Goal: Task Accomplishment & Management: Manage account settings

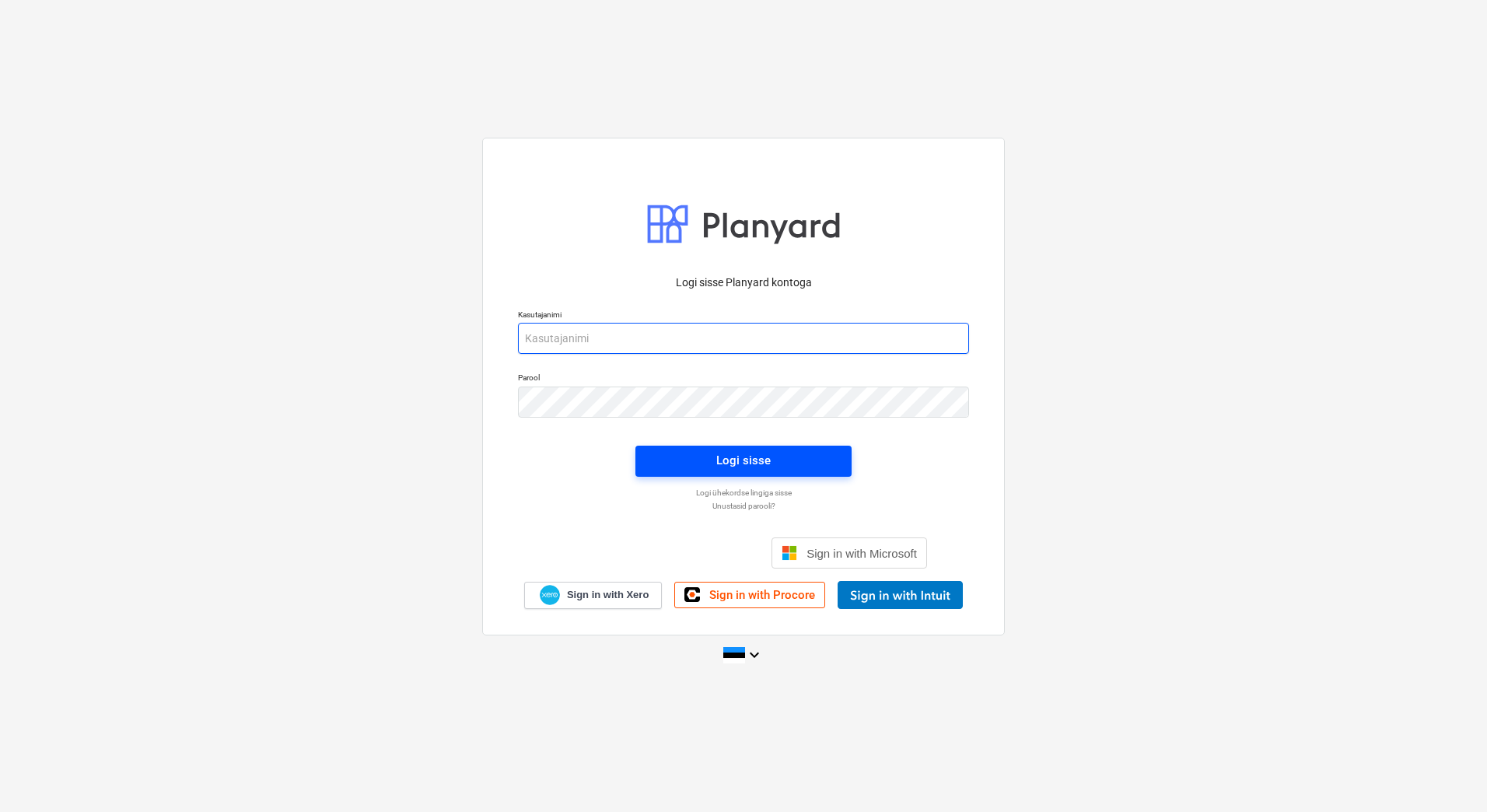
type input "[EMAIL_ADDRESS][PERSON_NAME][DOMAIN_NAME]"
click at [752, 463] on div "Logi sisse" at bounding box center [743, 460] width 55 height 20
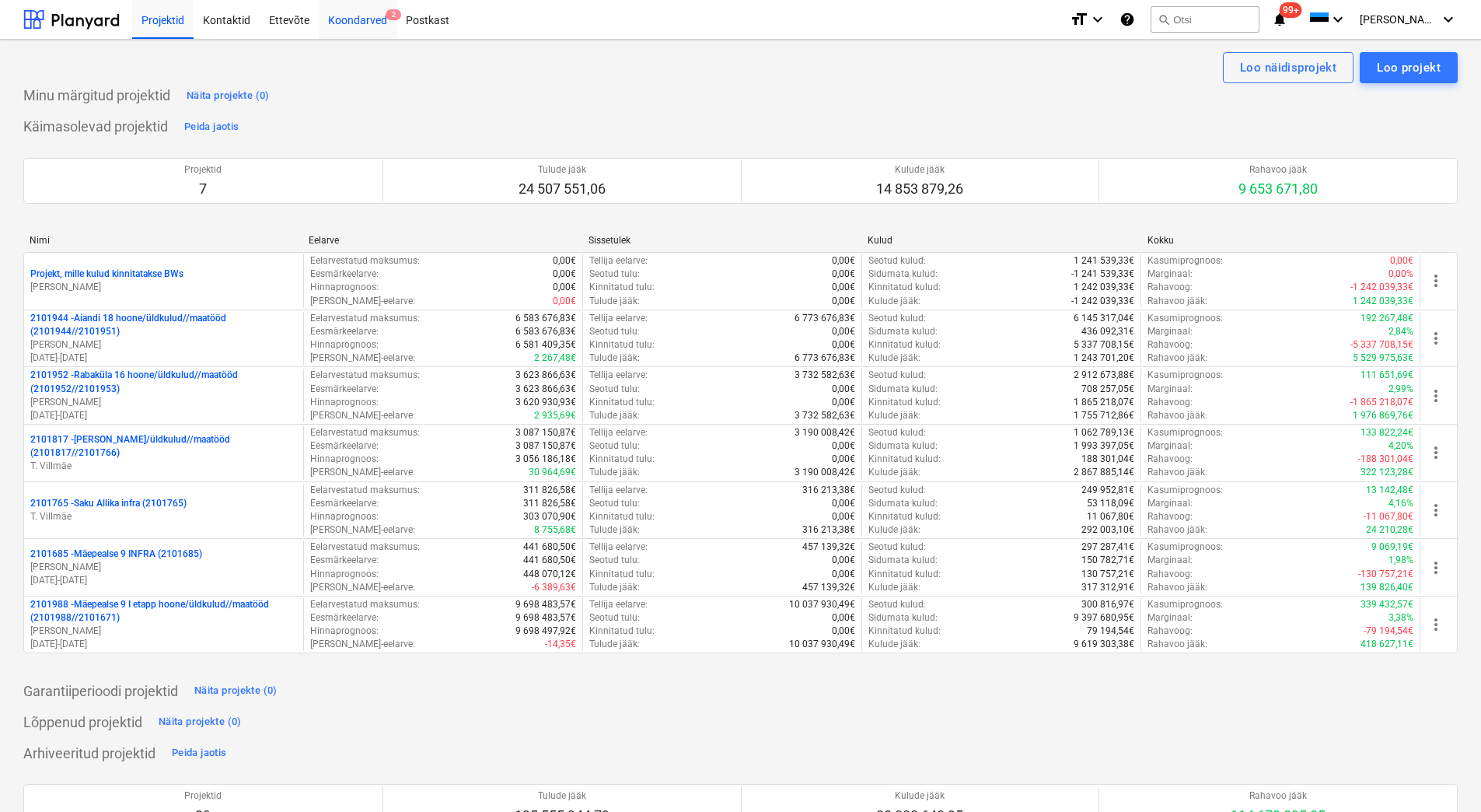
click at [370, 19] on div "Koondarved 2" at bounding box center [358, 19] width 78 height 40
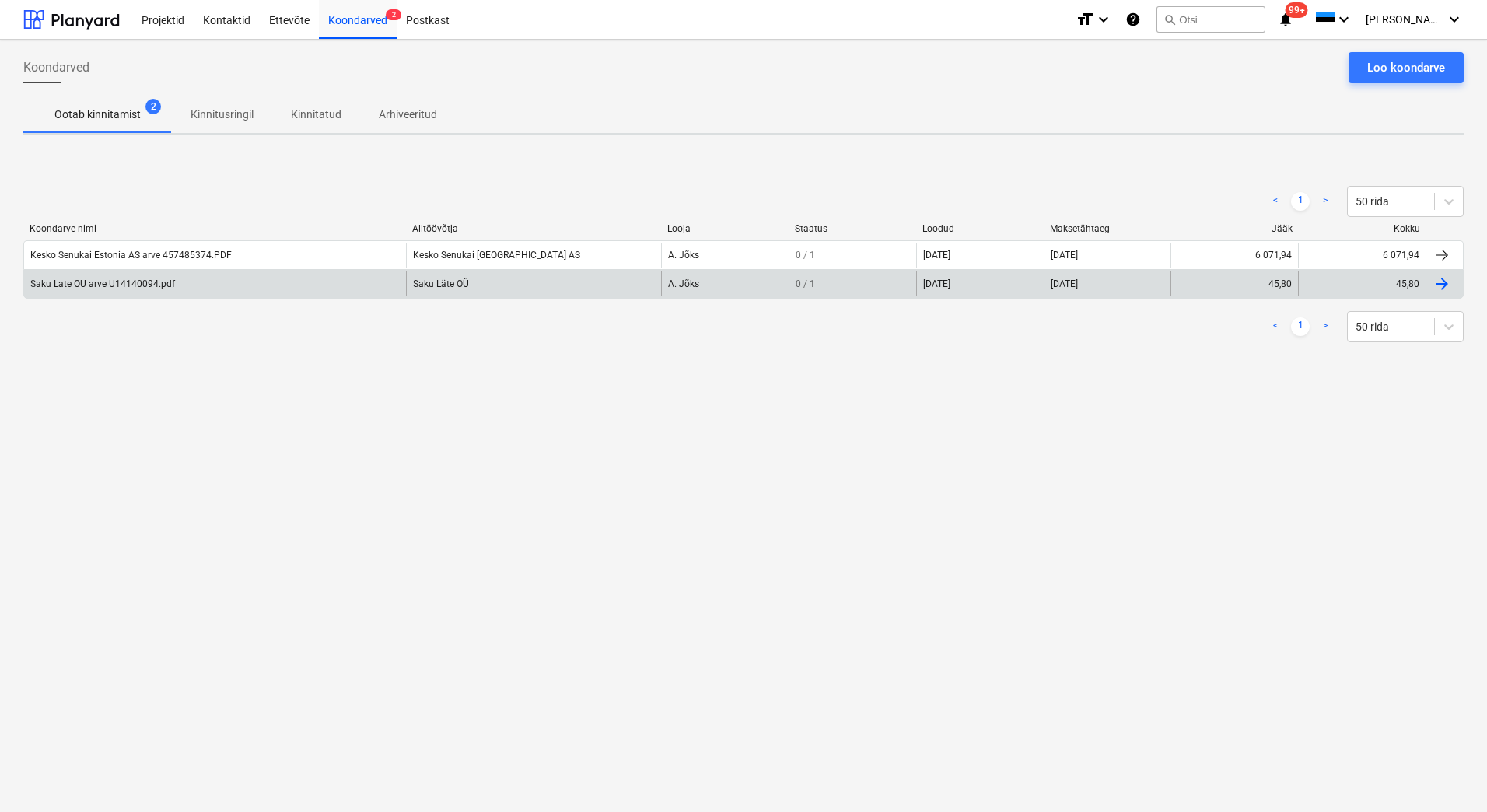
click at [94, 294] on div "Saku Late OU arve U14140094.pdf" at bounding box center [215, 283] width 382 height 25
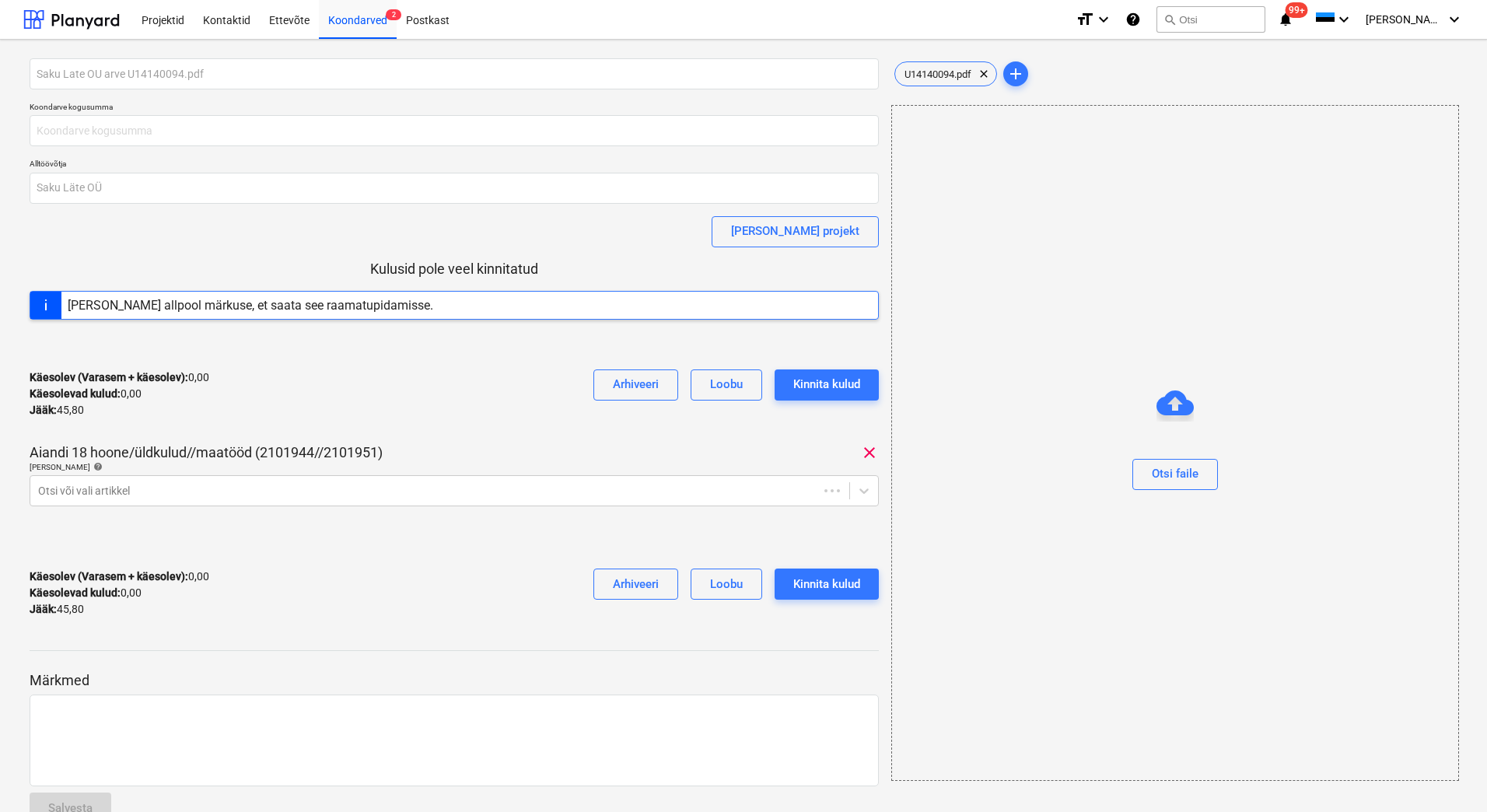
type input "45,80"
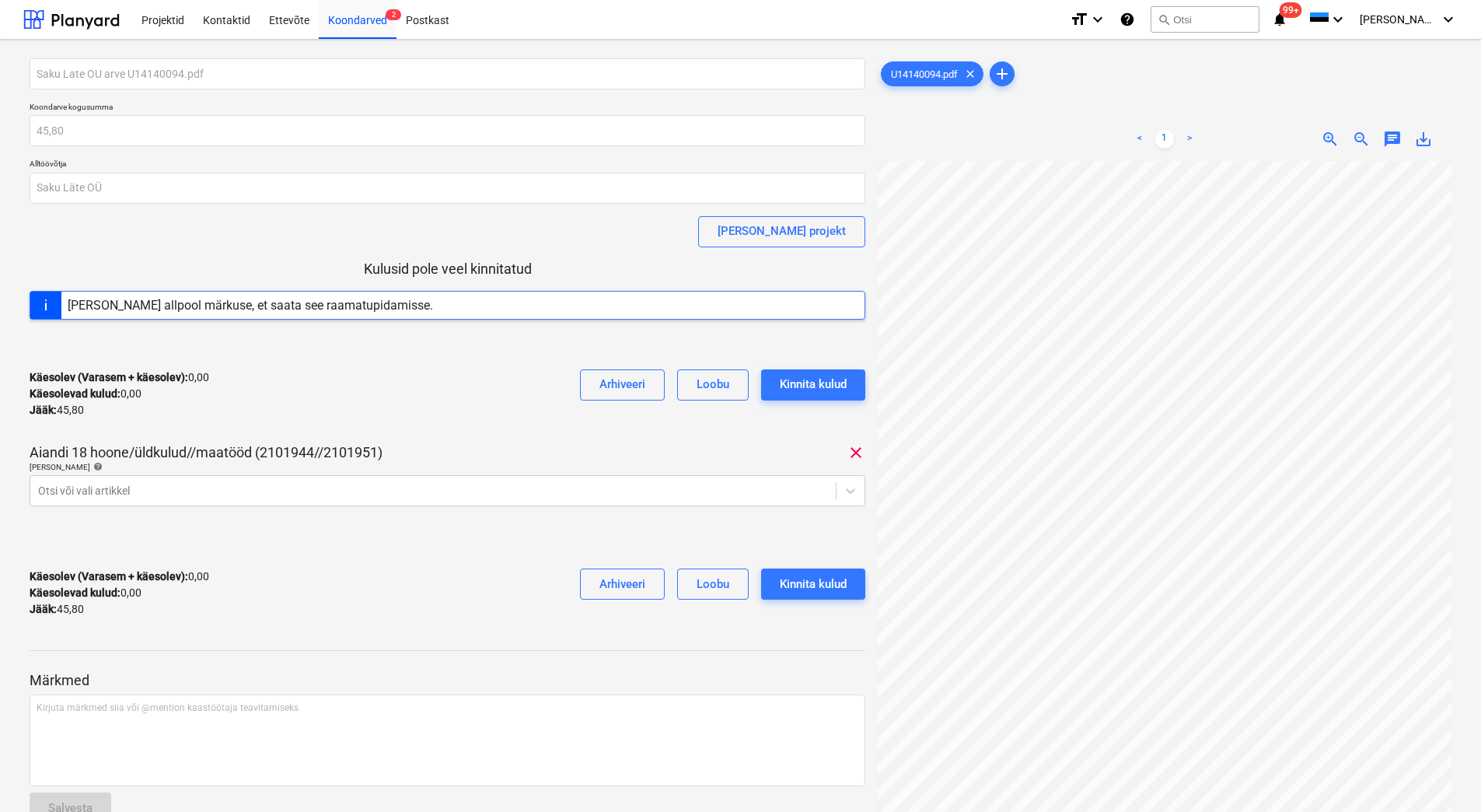
scroll to position [0, 81]
click at [202, 495] on div at bounding box center [433, 490] width 790 height 15
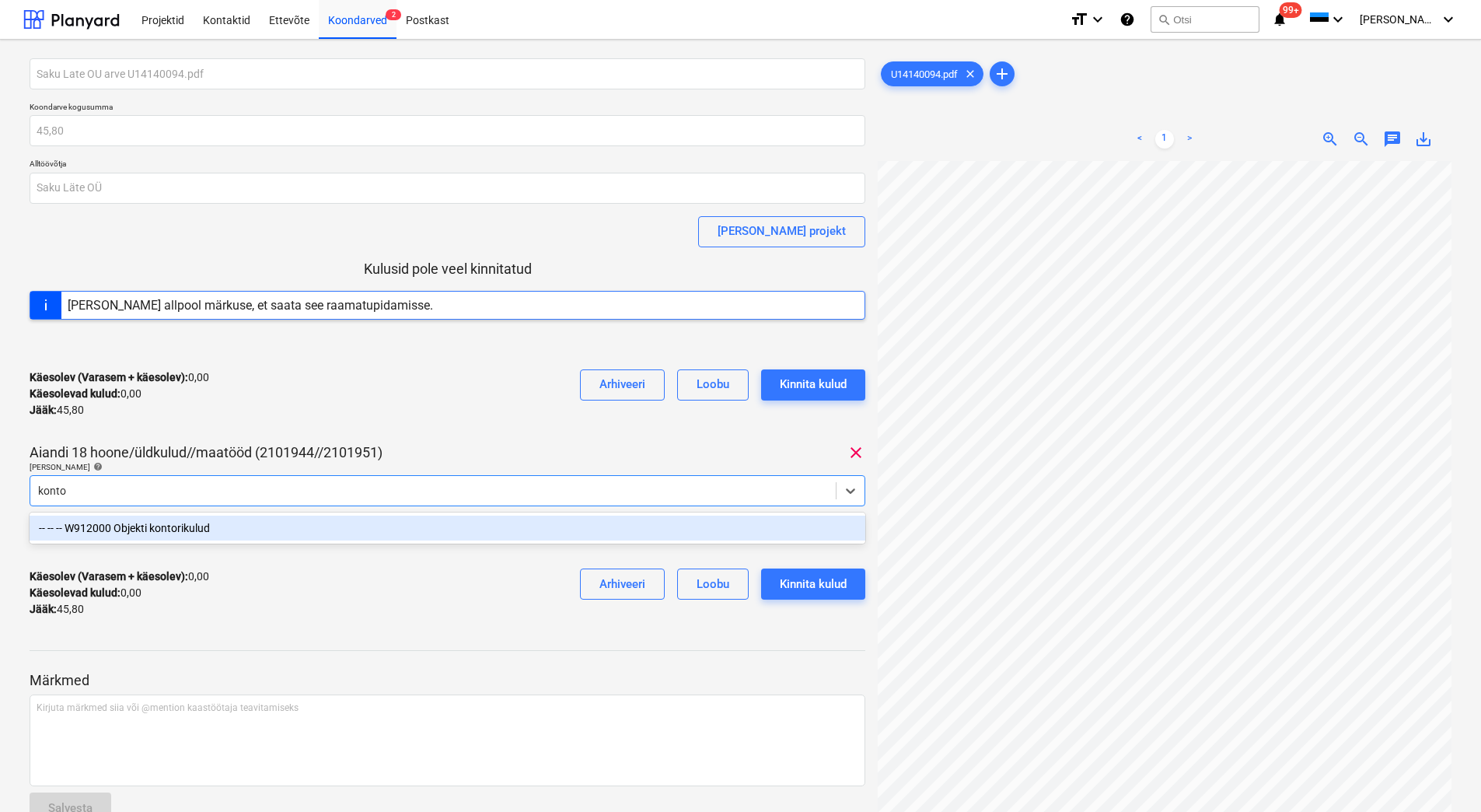
type input "kontor"
click at [203, 523] on div "-- -- -- W912000 Objekti kontorikulud" at bounding box center [447, 528] width 836 height 25
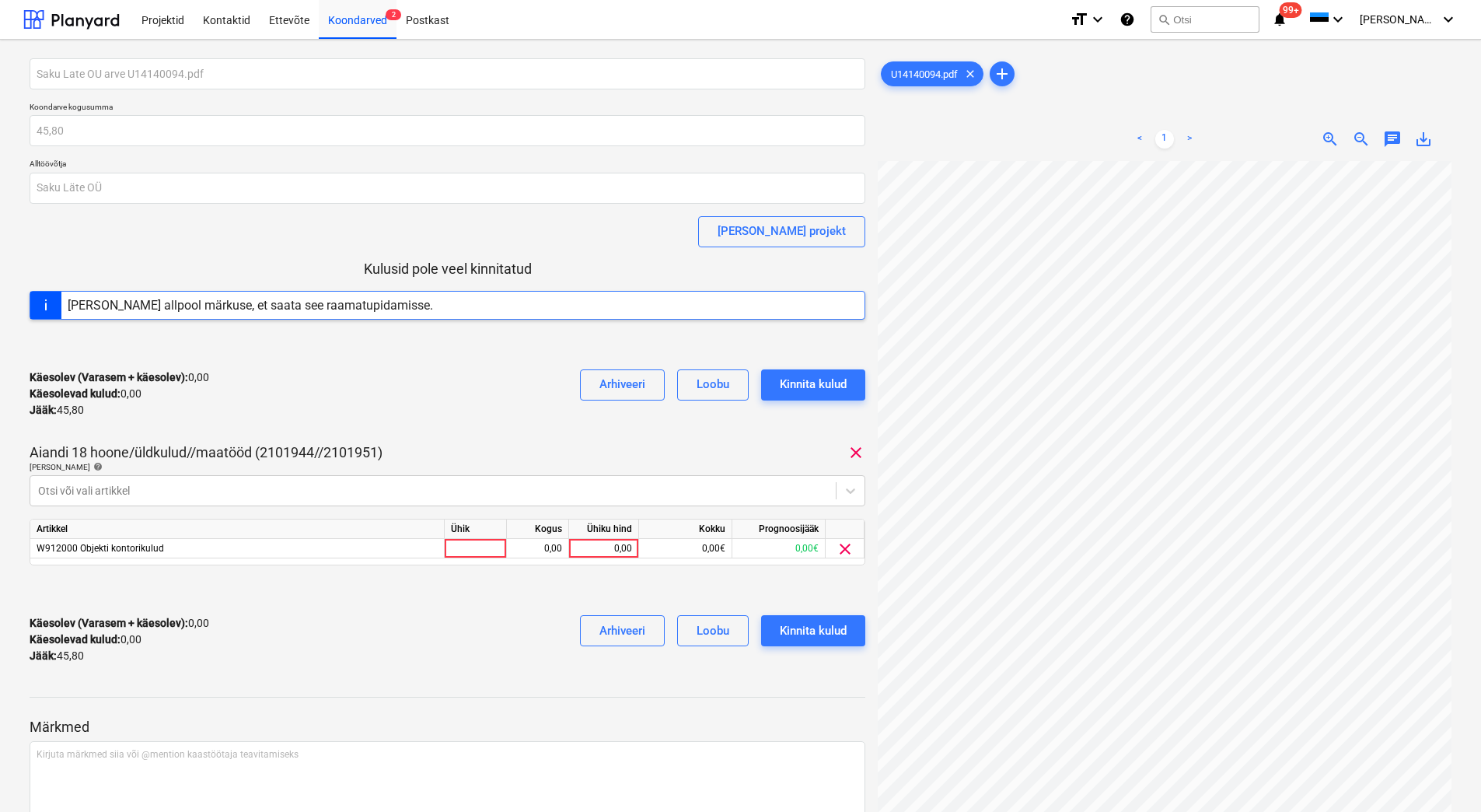
click at [274, 407] on div "Käesolev (Varasem + käesolev) : 0,00 Käesolevad kulud : 0,00 Jääk : 45,80 Arhiv…" at bounding box center [447, 394] width 836 height 74
click at [594, 547] on div "0,00" at bounding box center [604, 548] width 57 height 20
type input "45,80"
click at [487, 627] on div "Käesolev (Varasem + käesolev) : 0,00 Käesolevad kulud : 0,00 Jääk : 45,80 Arhiv…" at bounding box center [447, 640] width 836 height 74
click at [826, 635] on div "Kinnita kulud" at bounding box center [813, 631] width 67 height 20
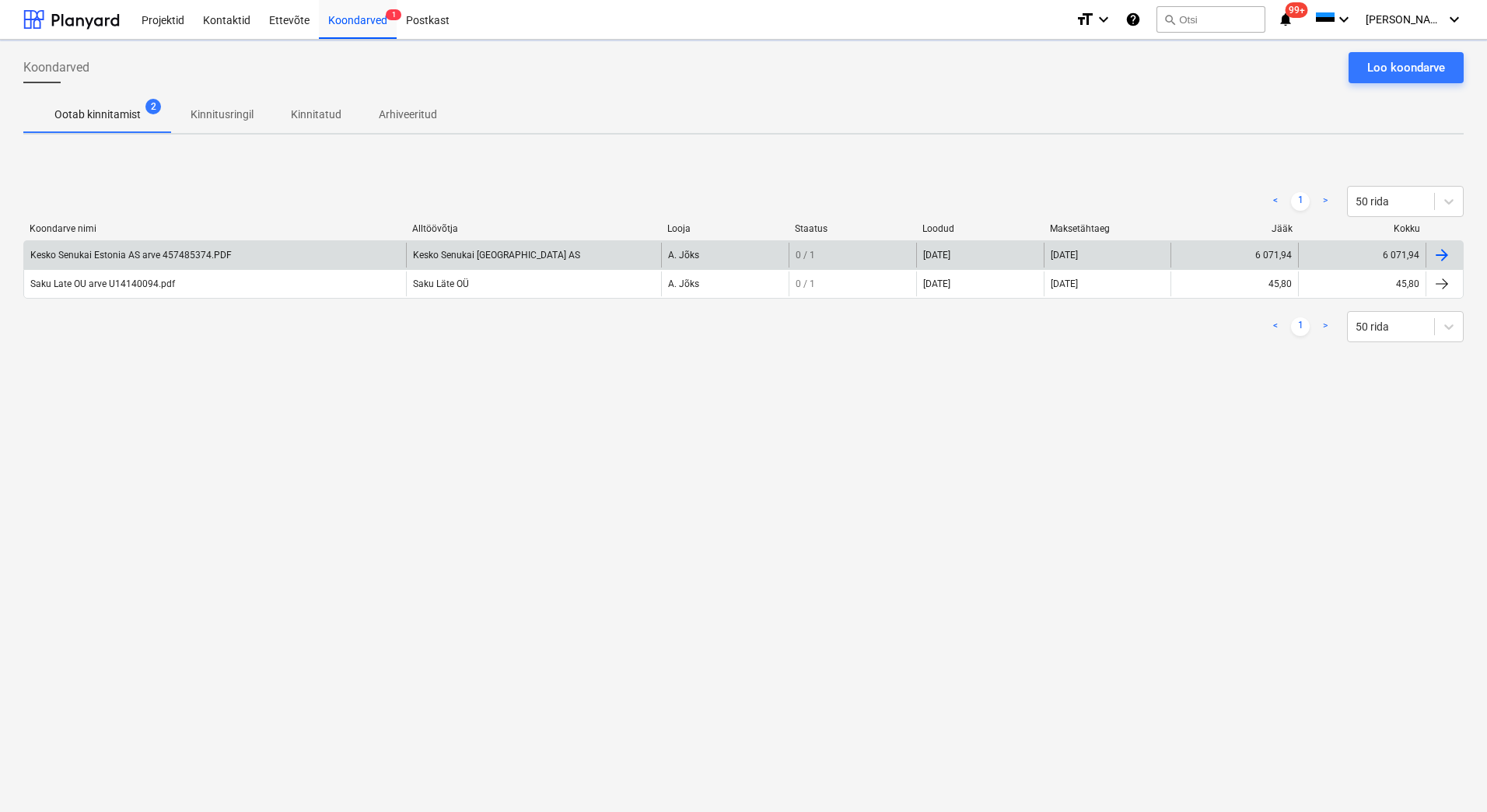
click at [203, 258] on div "Kesko Senukai Estonia AS arve 457485374.PDF" at bounding box center [130, 255] width 201 height 11
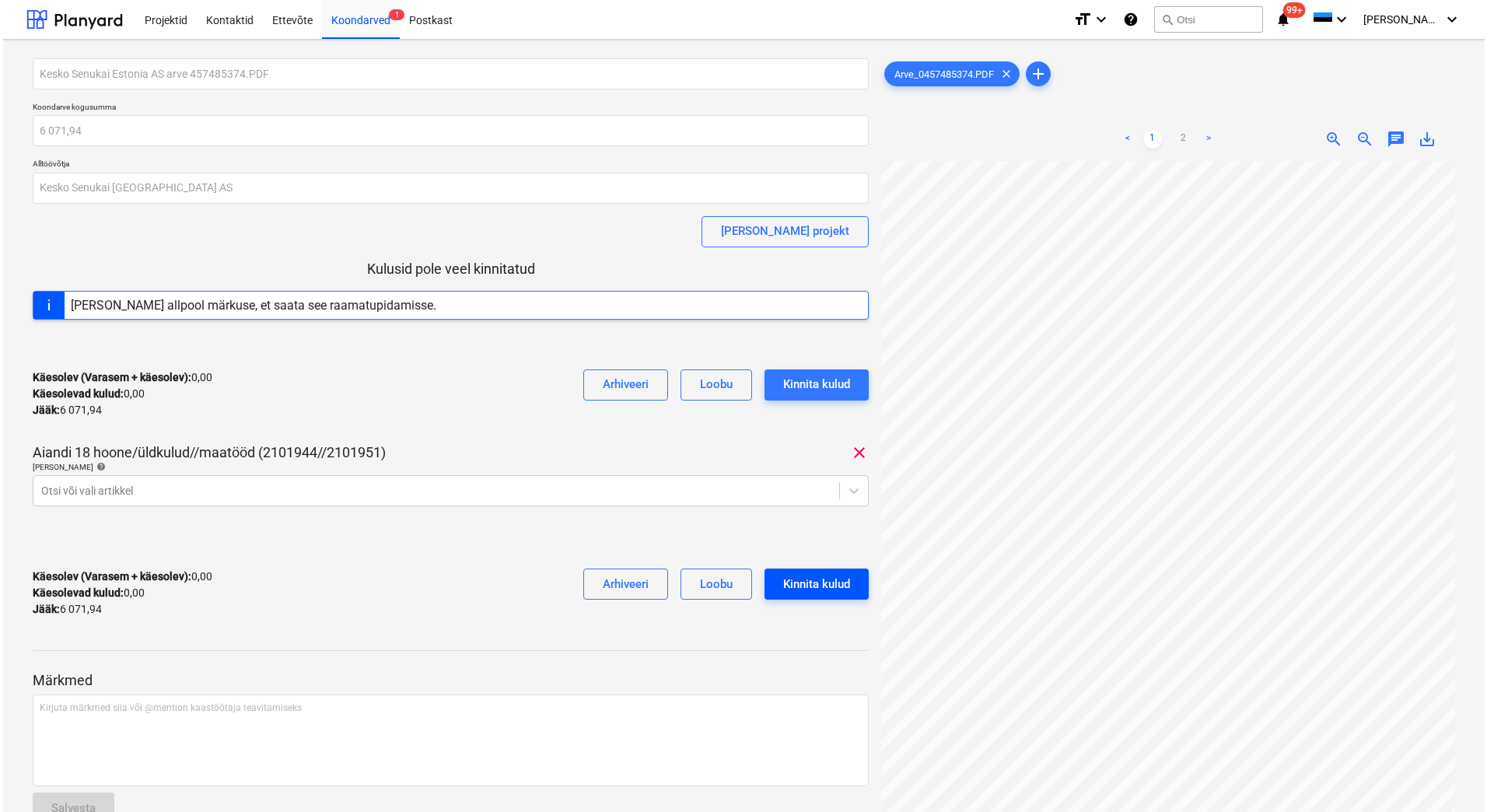
scroll to position [155, 0]
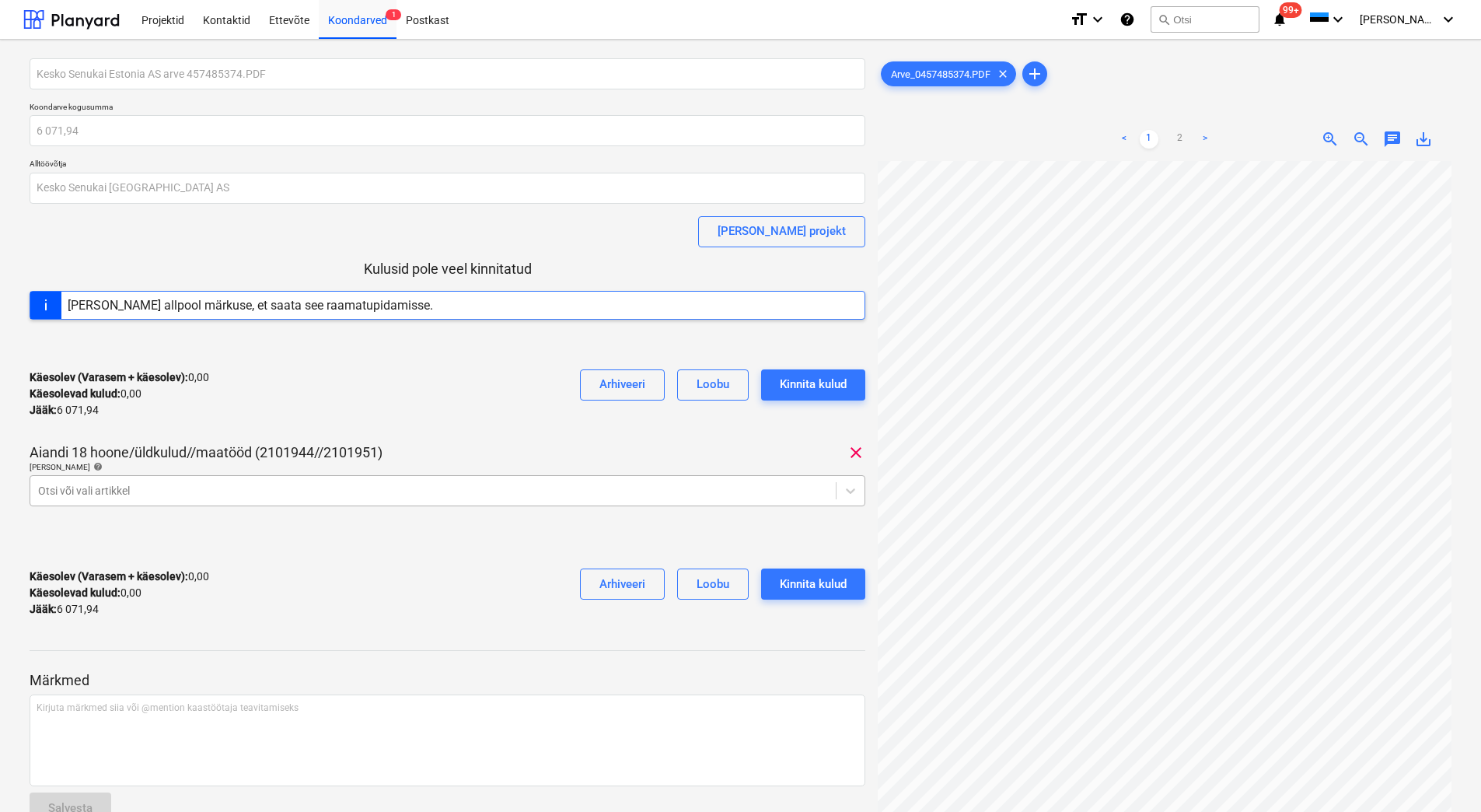
click at [288, 496] on div at bounding box center [433, 490] width 790 height 15
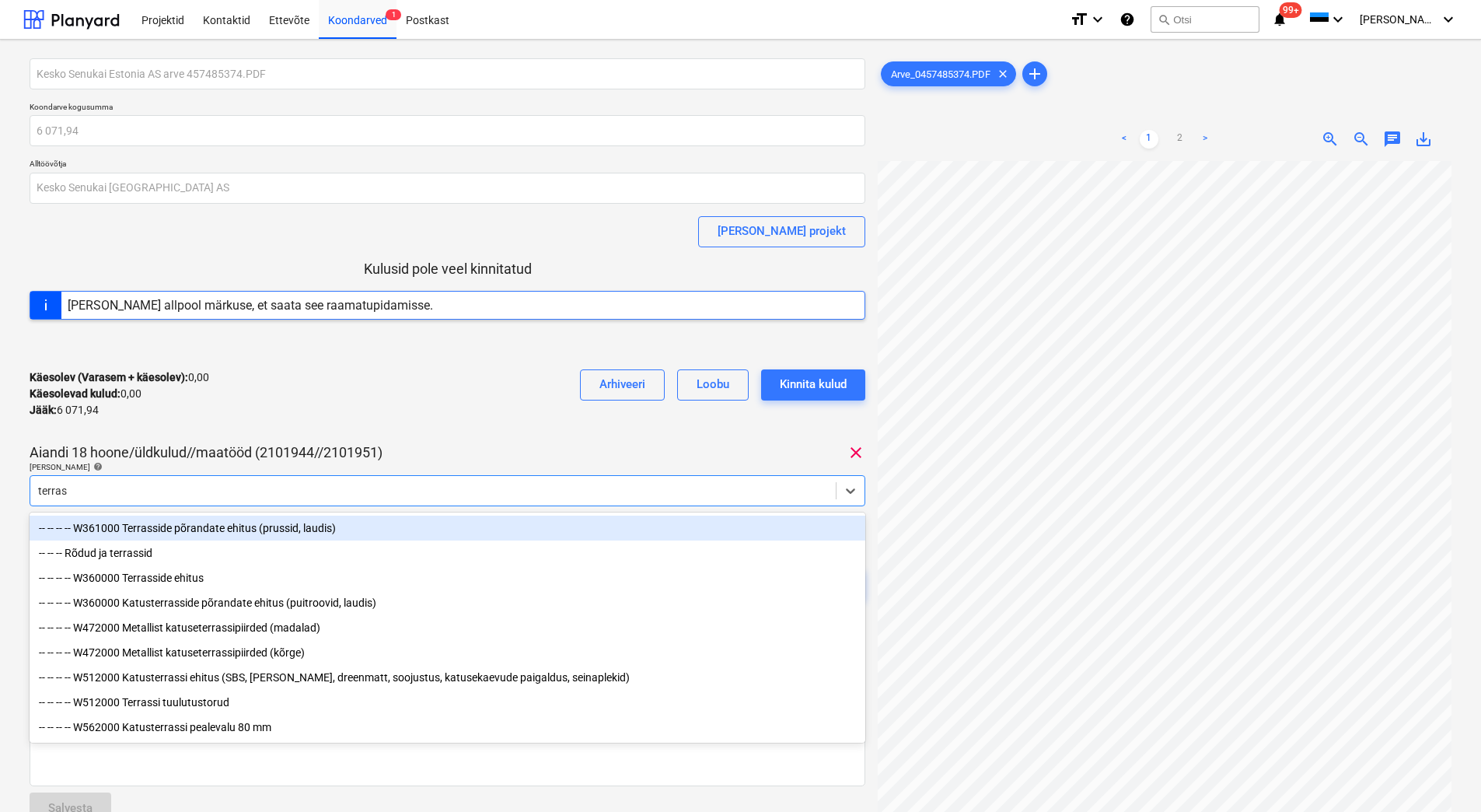
type input "terrass"
click at [277, 530] on div "-- -- -- -- W361000 Terrasside põrandate ehitus (prussid, laudis)" at bounding box center [447, 528] width 836 height 25
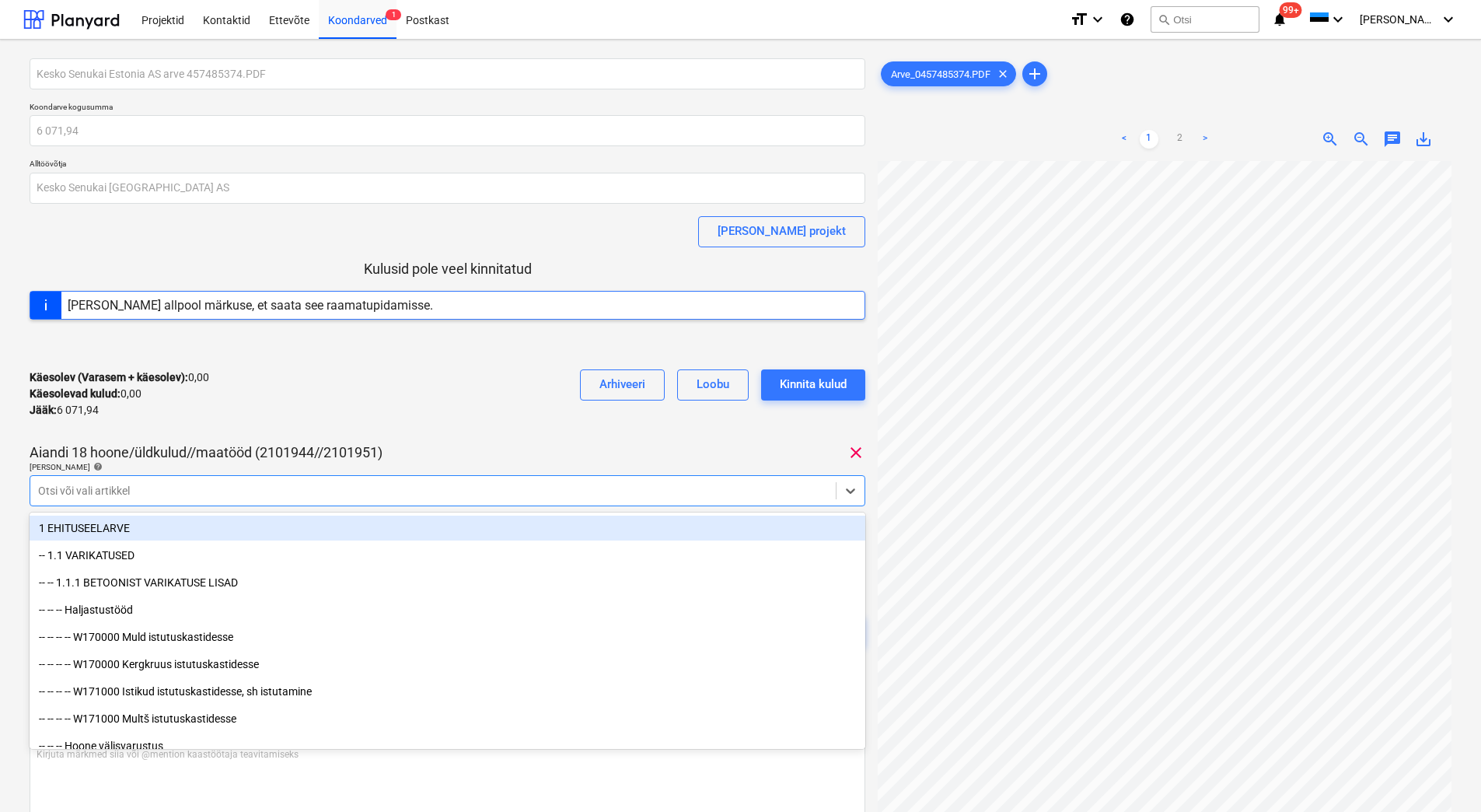
click at [341, 414] on div "Käesolev (Varasem + käesolev) : 0,00 Käesolevad kulud : 0,00 Jääk : 6 071,94 Ar…" at bounding box center [447, 394] width 836 height 74
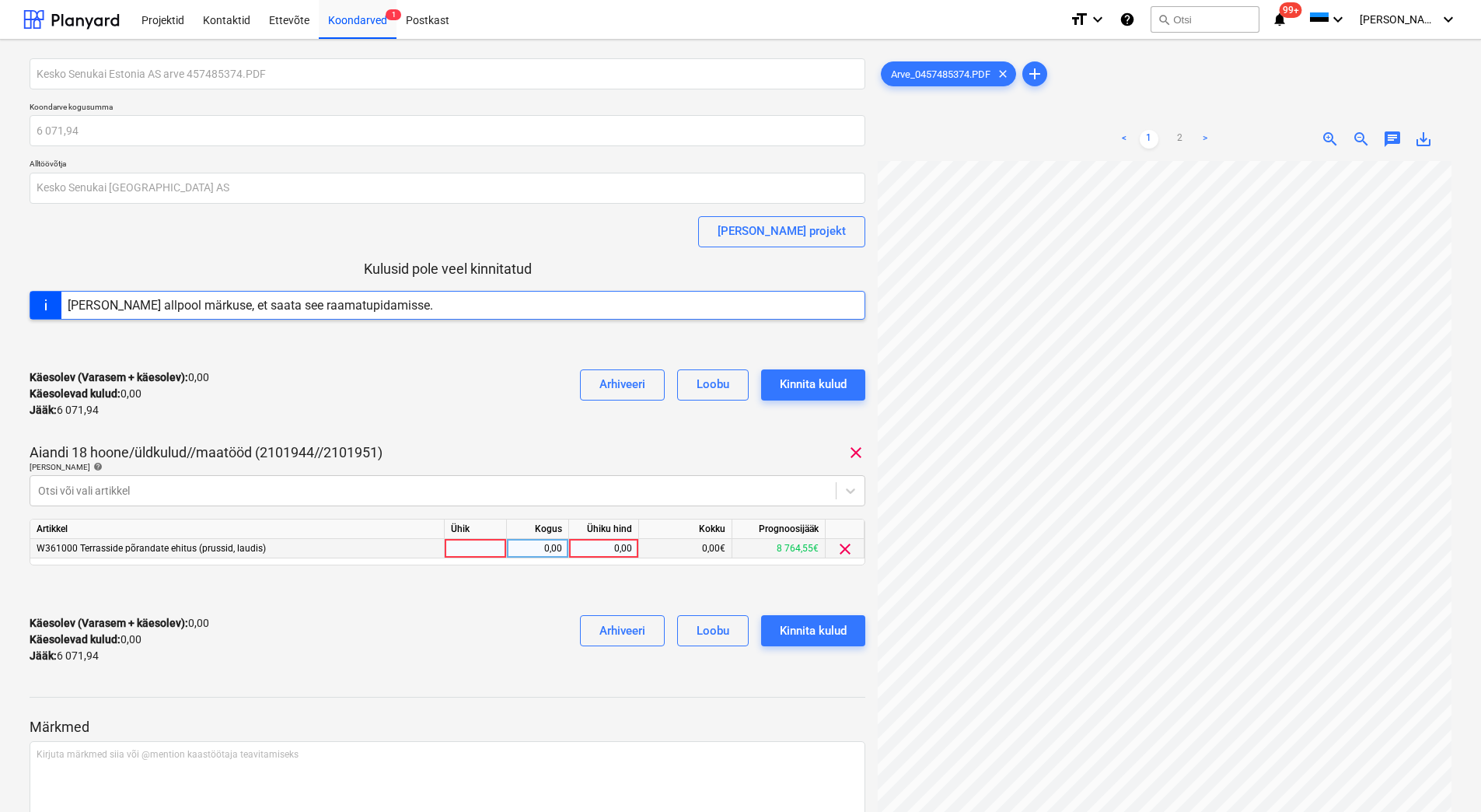
click at [601, 548] on div "0,00" at bounding box center [604, 548] width 57 height 20
type input "6071,94"
click at [446, 659] on div "Käesolev (Varasem + käesolev) : 0,00 Käesolevad kulud : 0,00 Jääk : 6 071,94 Ar…" at bounding box center [447, 640] width 836 height 74
click at [829, 635] on div "Kinnita kulud" at bounding box center [813, 631] width 67 height 20
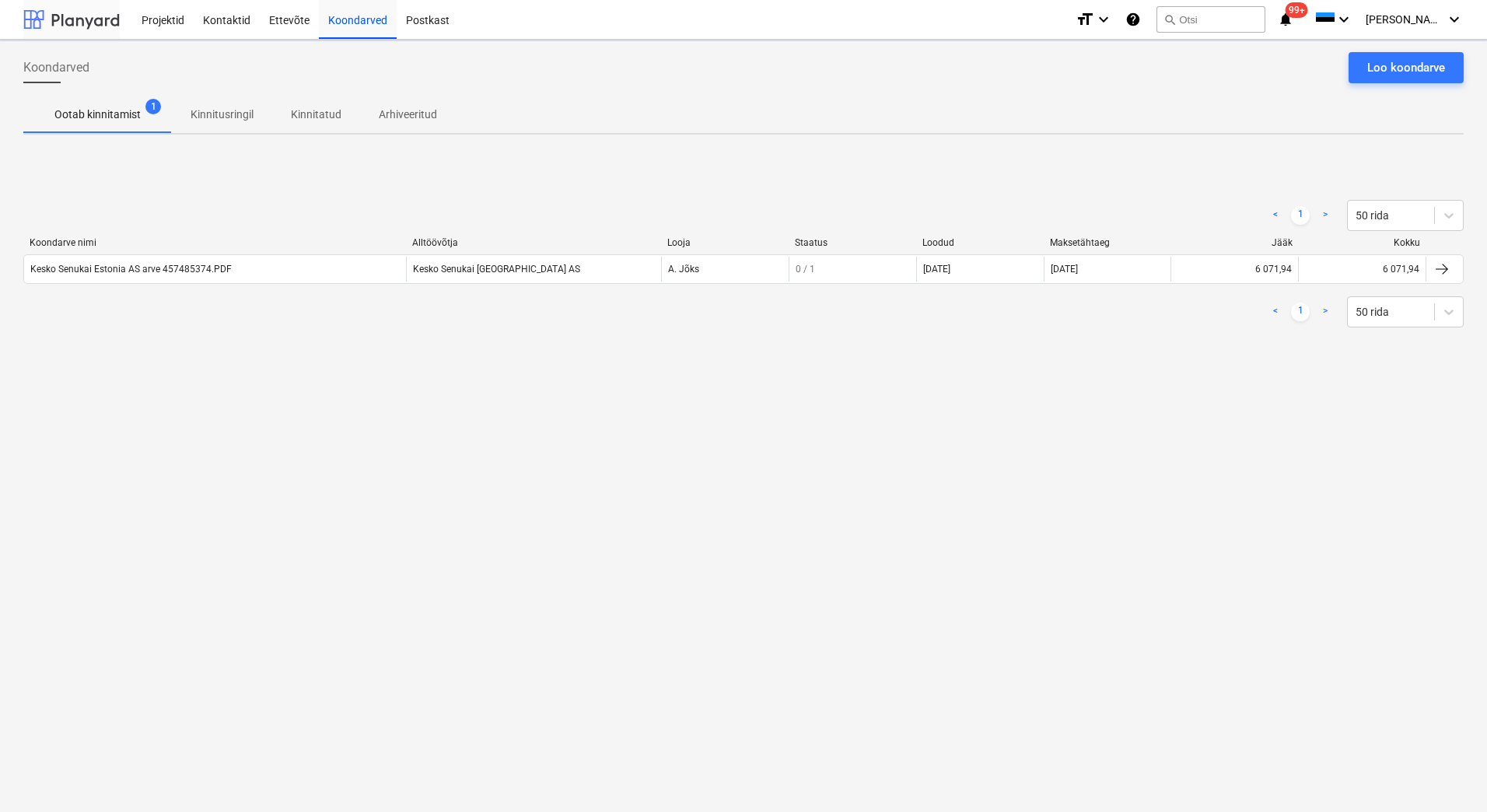
click at [83, 16] on div at bounding box center [72, 20] width 96 height 39
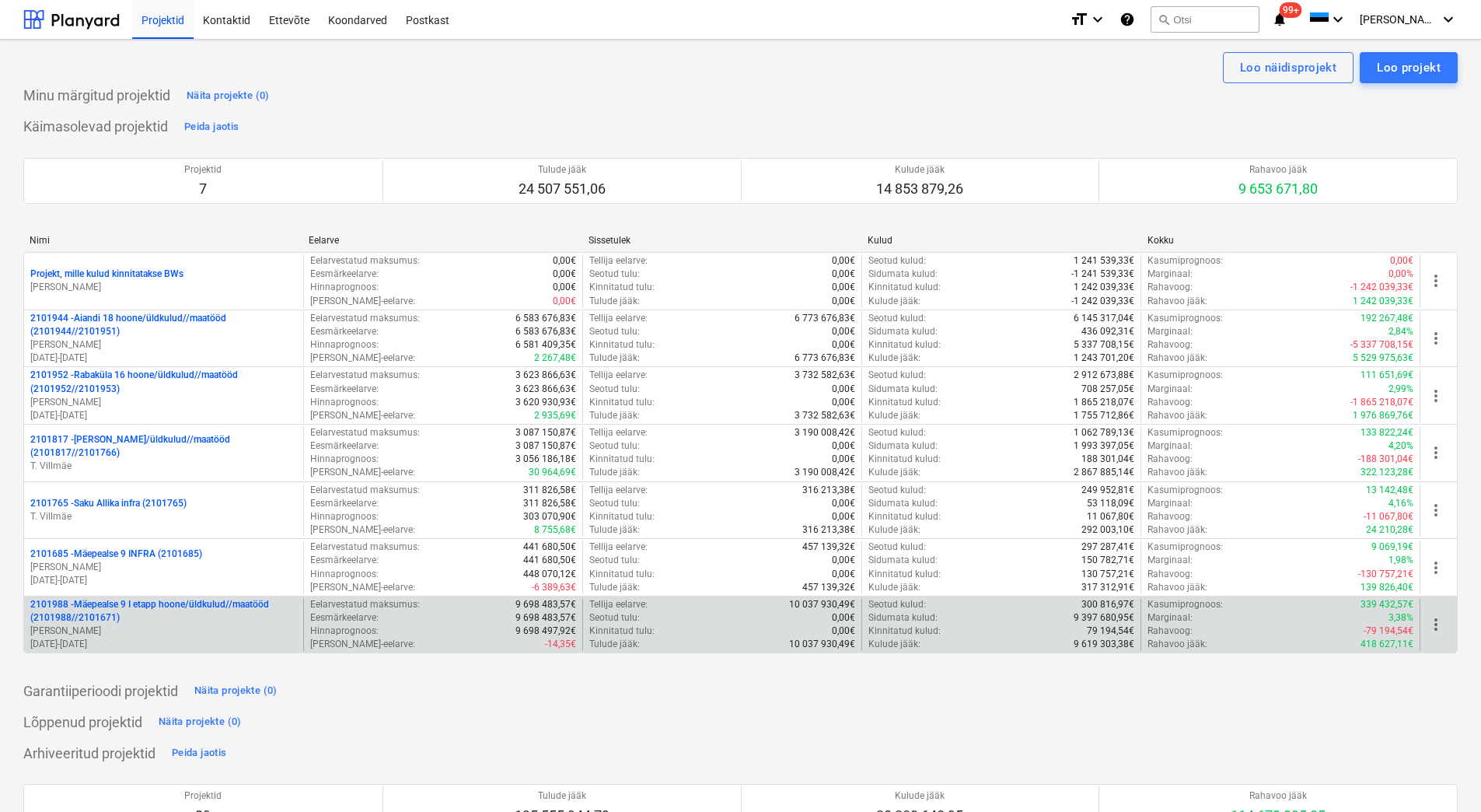
click at [131, 627] on p "[PERSON_NAME]" at bounding box center [164, 631] width 267 height 13
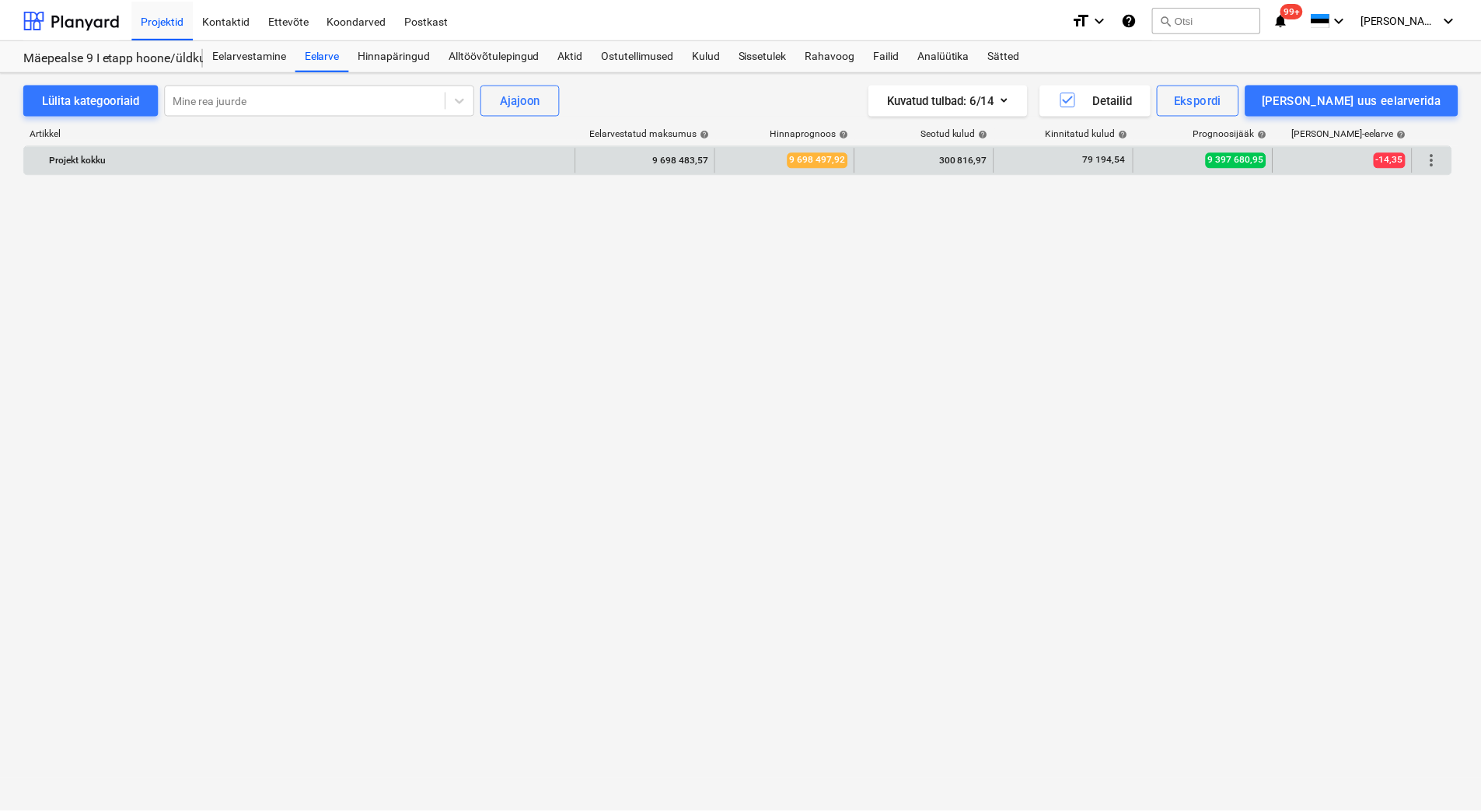
scroll to position [2263, 0]
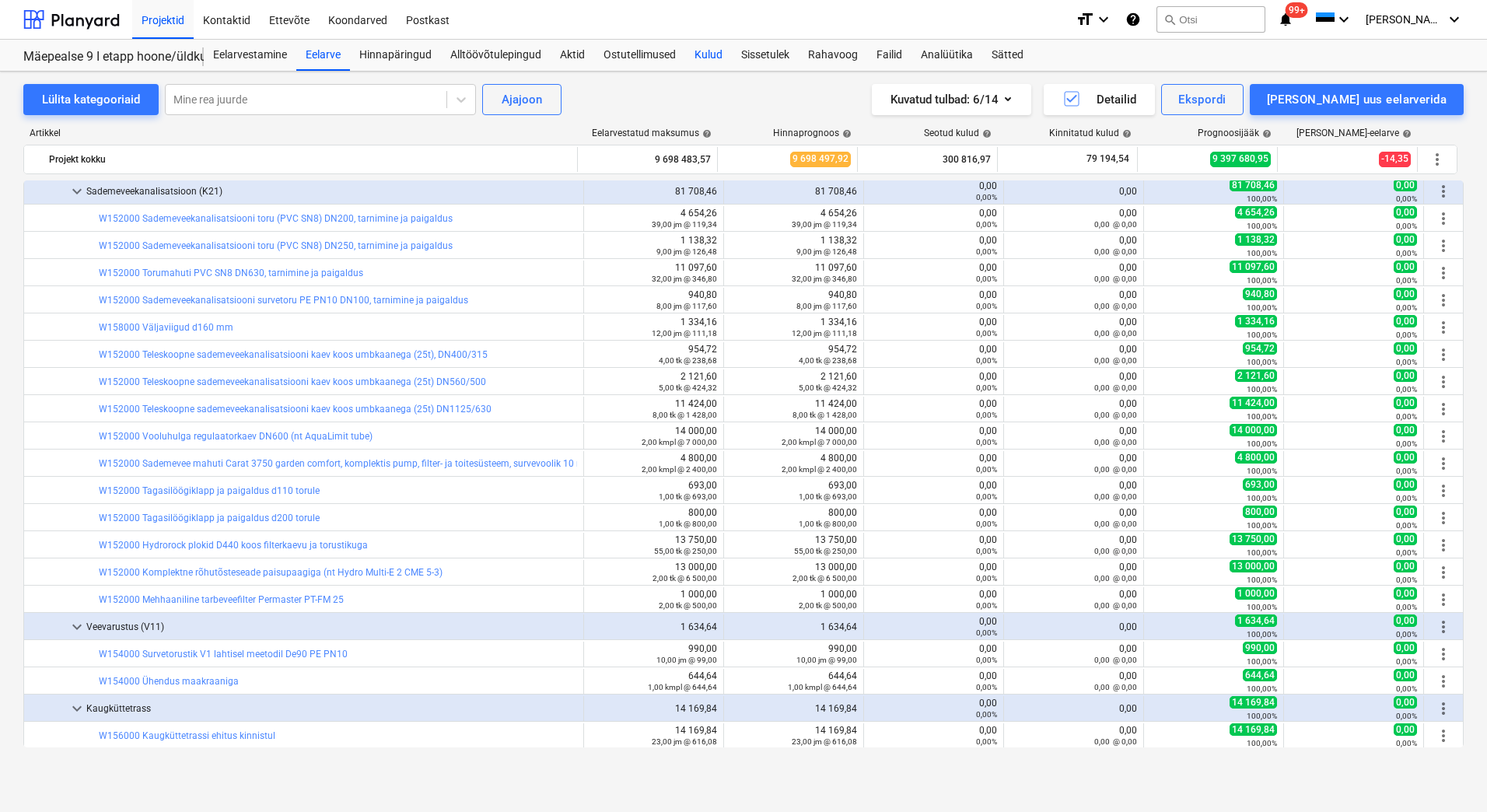
click at [710, 50] on div "Kulud" at bounding box center [708, 55] width 46 height 31
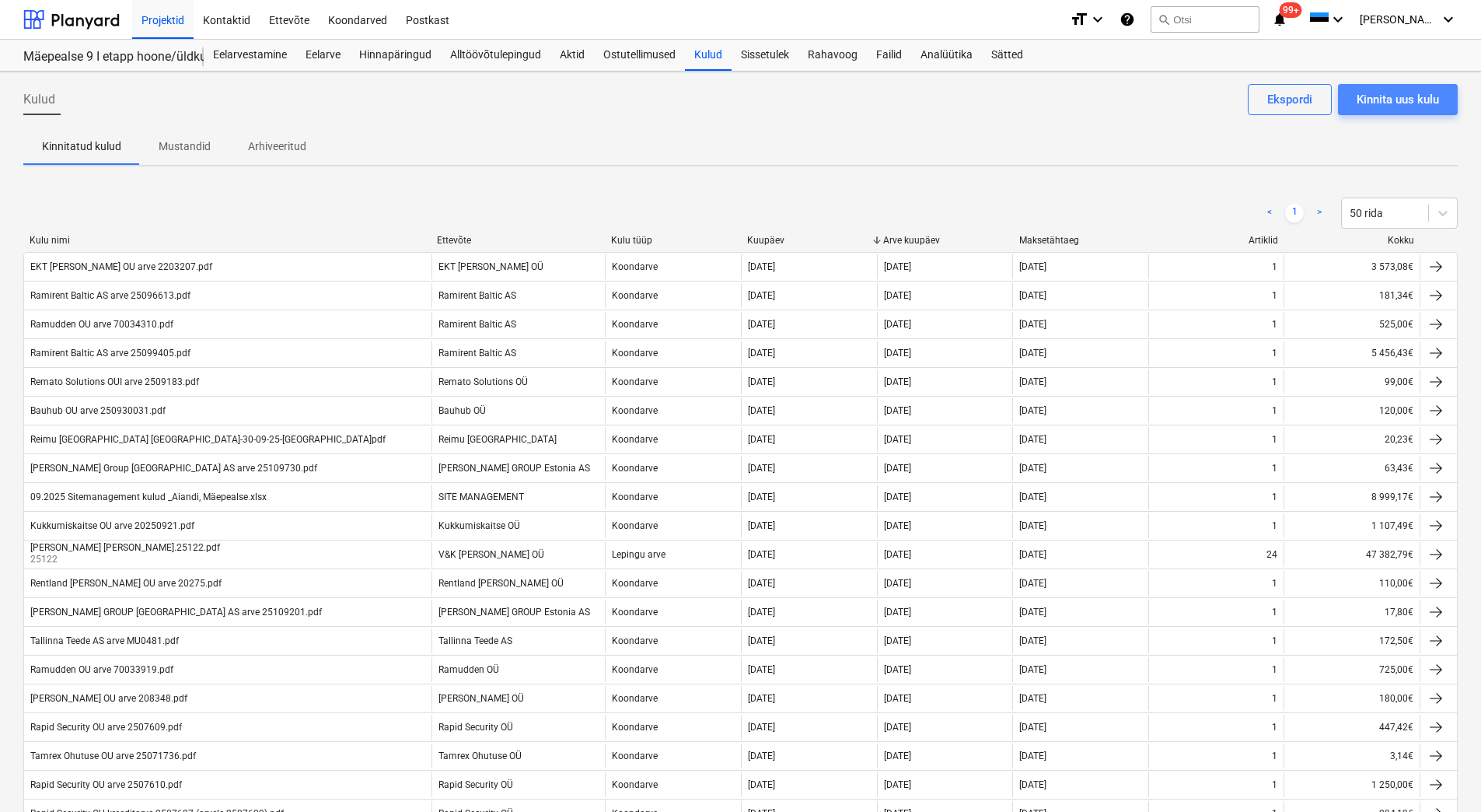
click at [1413, 100] on div "Kinnita uus kulu" at bounding box center [1397, 99] width 82 height 20
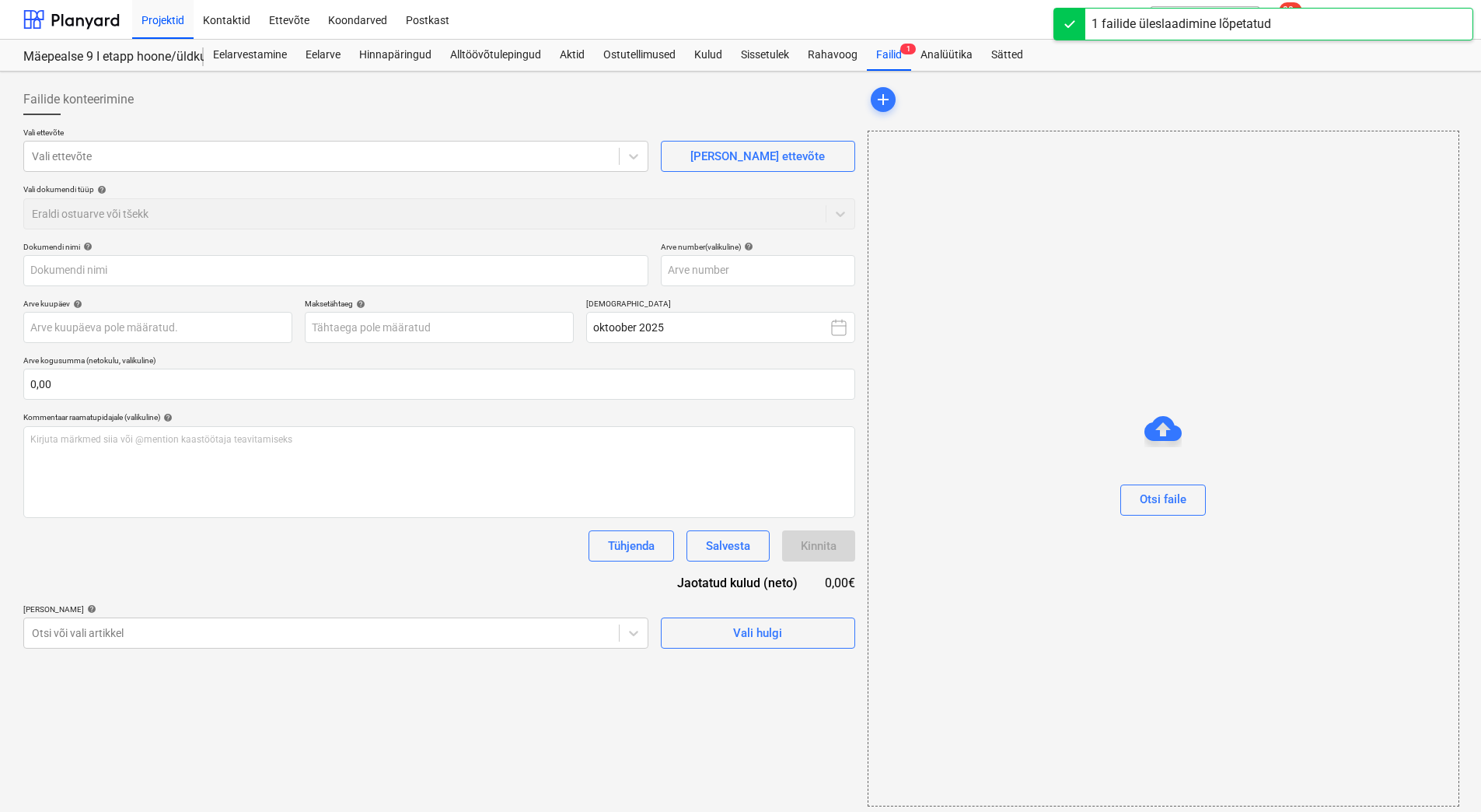
type input "021025.pdf"
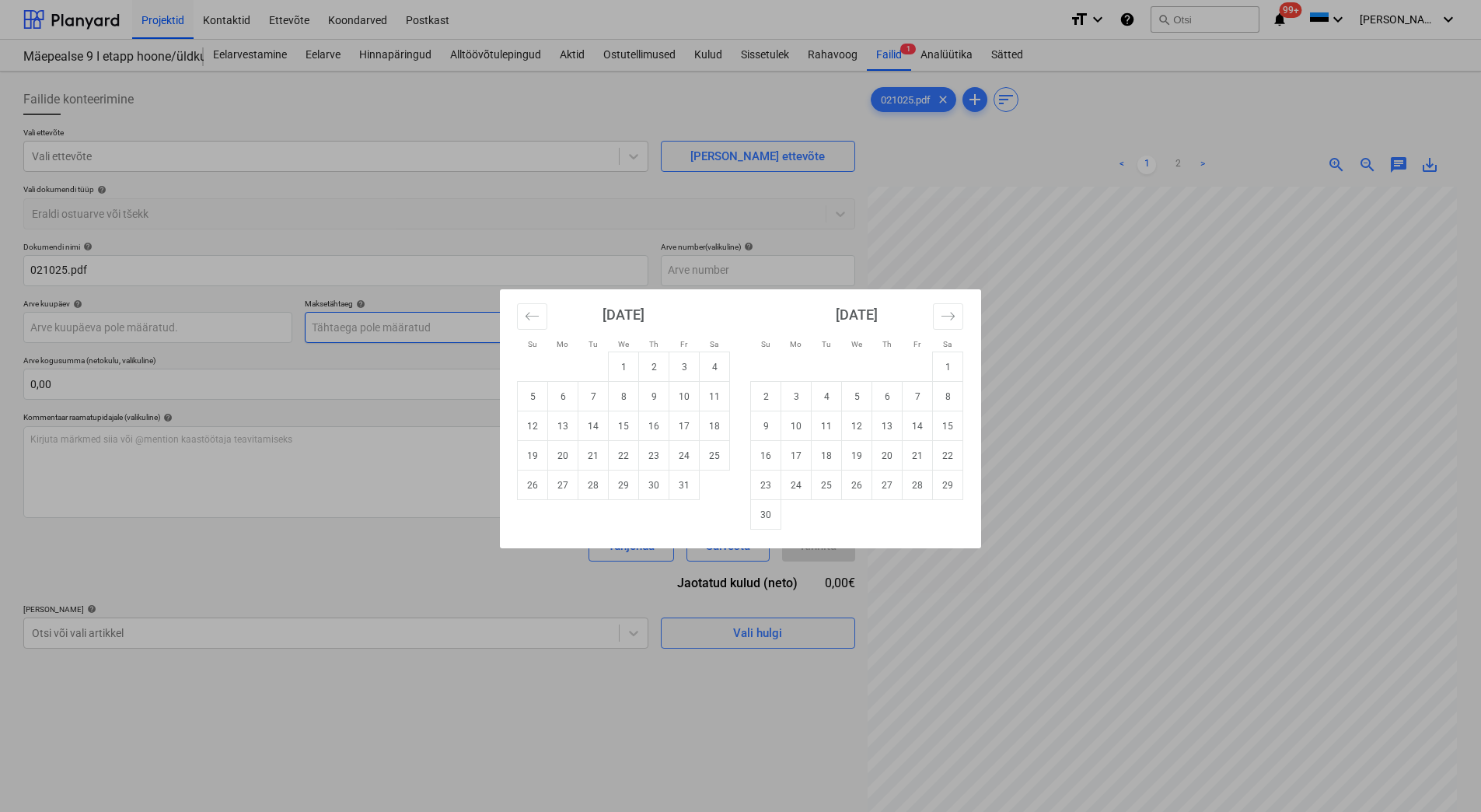
click at [388, 335] on body "Projektid Kontaktid Ettevõte Koondarved Postkast format_size keyboard_arrow_dow…" at bounding box center [740, 406] width 1481 height 812
click at [624, 428] on td "15" at bounding box center [623, 426] width 30 height 29
type input "[DATE]"
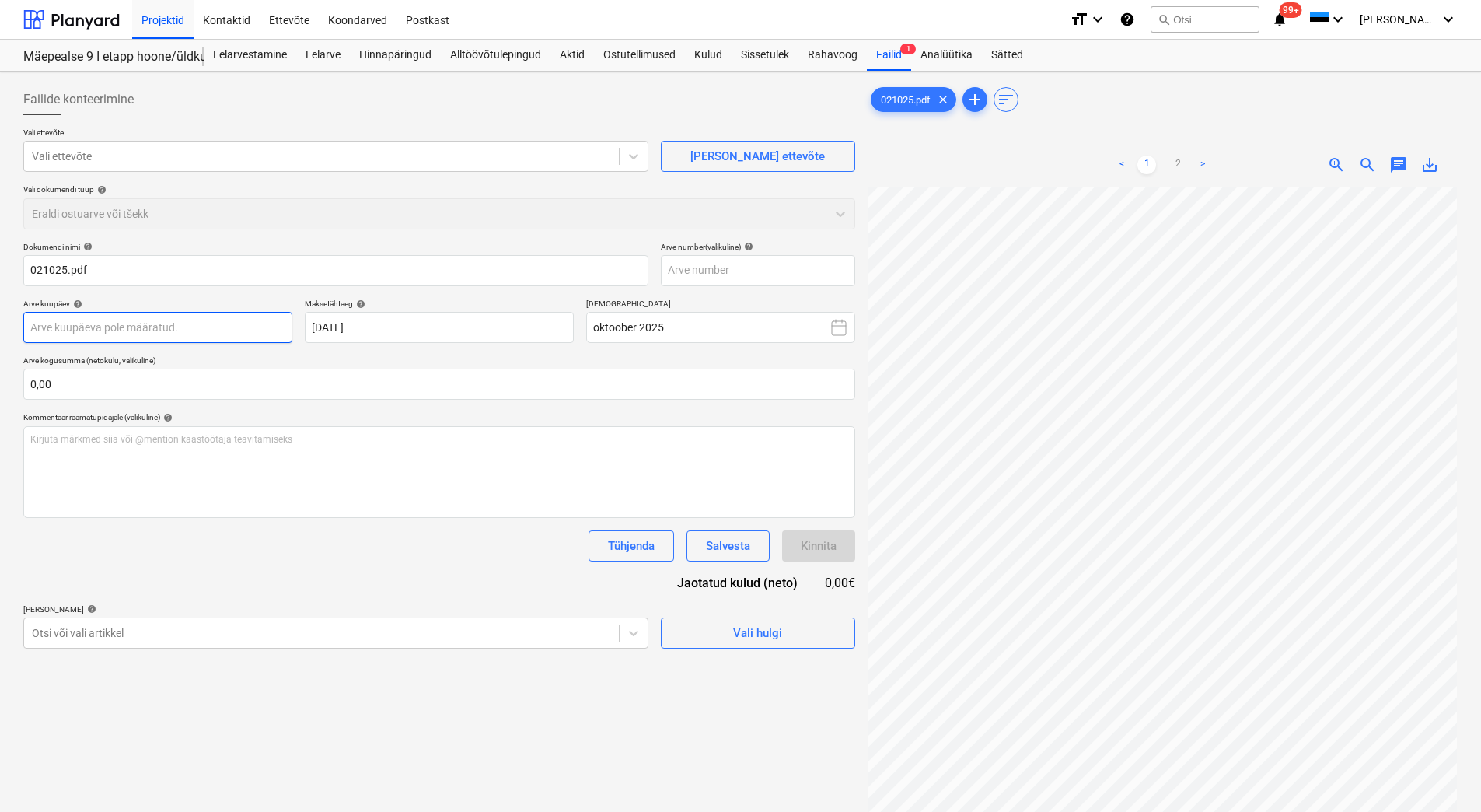
click at [83, 330] on body "Projektid Kontaktid Ettevõte Koondarved Postkast format_size keyboard_arrow_dow…" at bounding box center [740, 406] width 1481 height 812
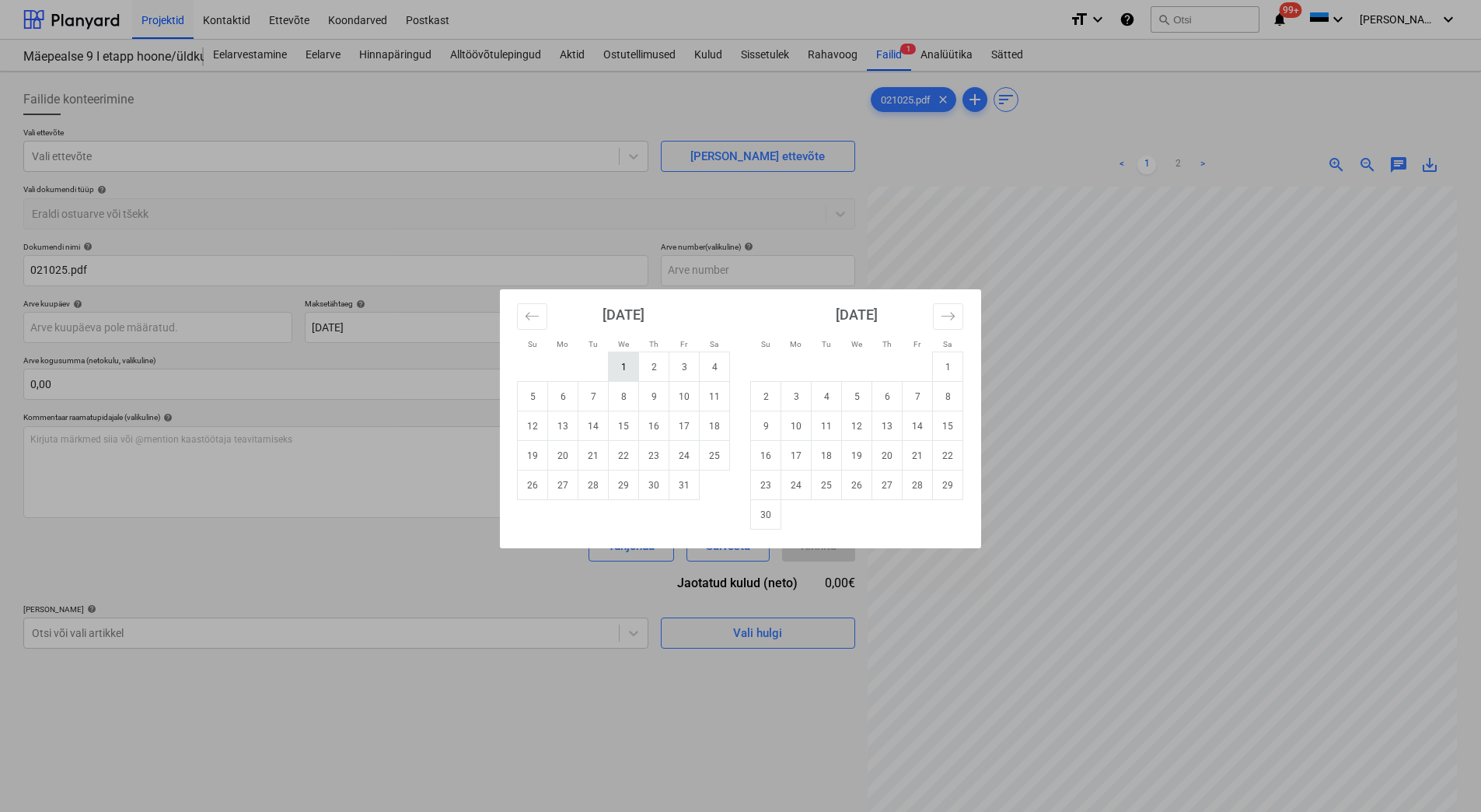
click at [623, 359] on td "1" at bounding box center [623, 367] width 30 height 29
type input "[DATE]"
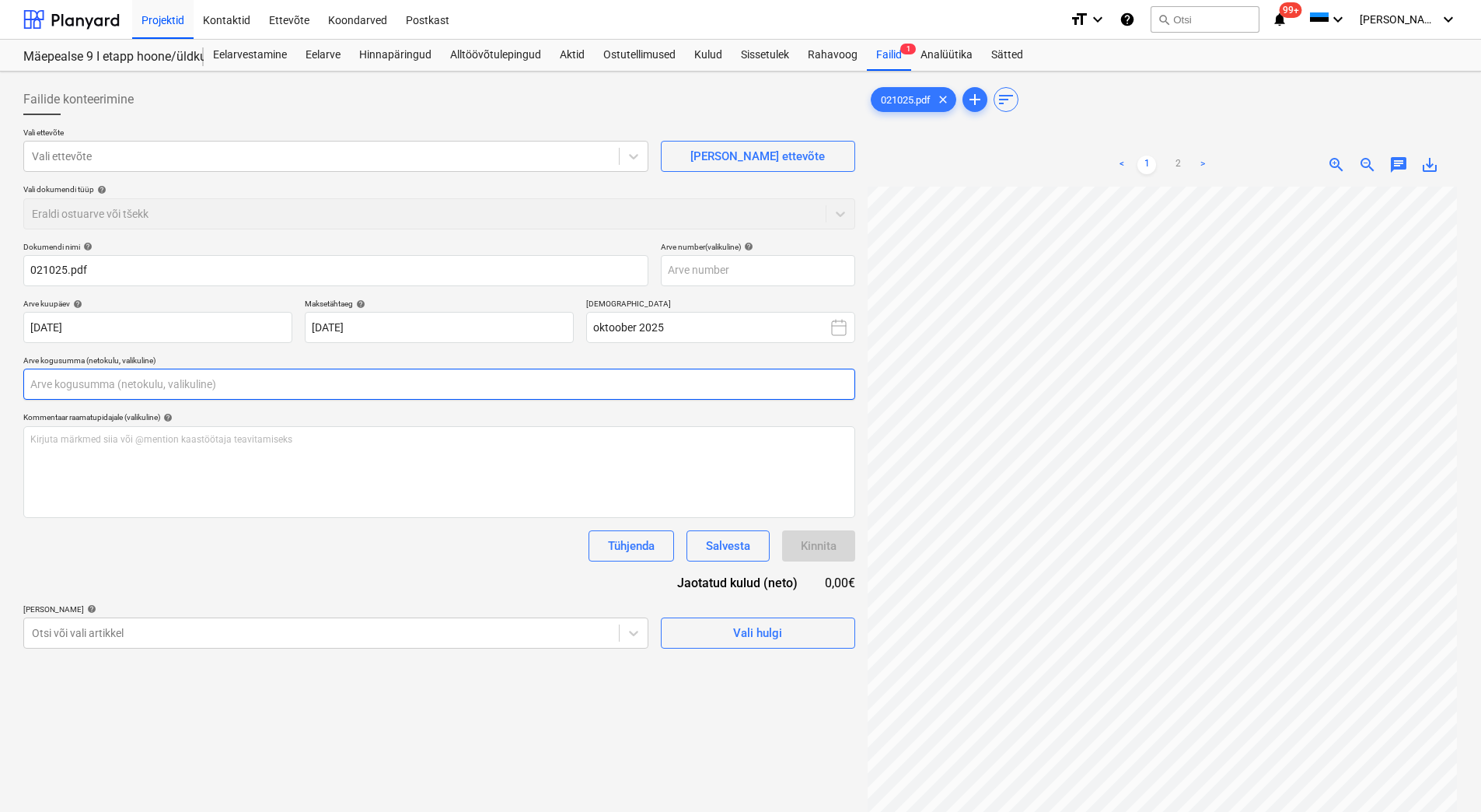
click at [173, 369] on input "text" at bounding box center [439, 384] width 832 height 31
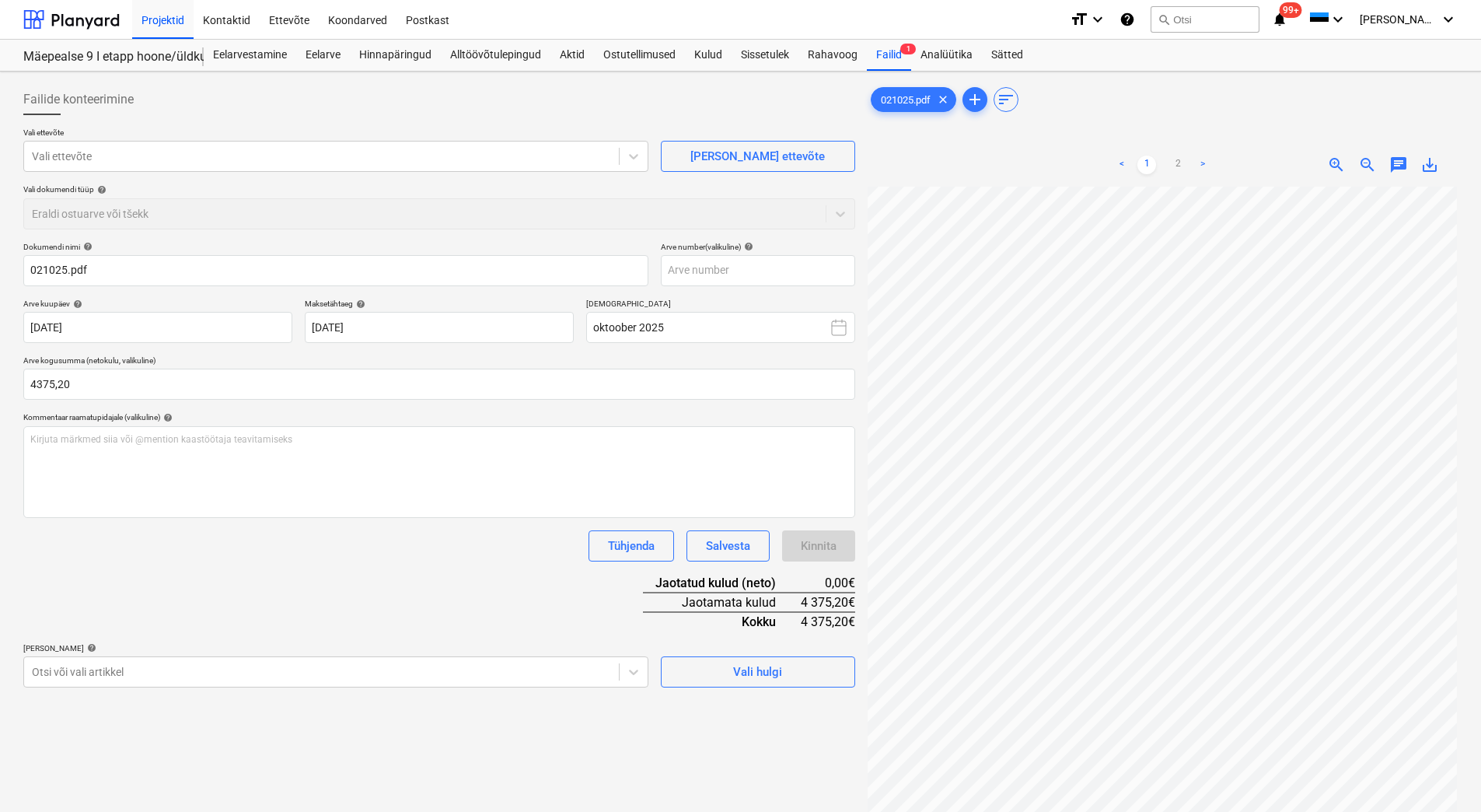
type input "4 375,20"
click at [336, 572] on div "Dokumendi nimi help 021025.pdf Arve number (valikuline) help Arve kuupäev help …" at bounding box center [439, 465] width 832 height 446
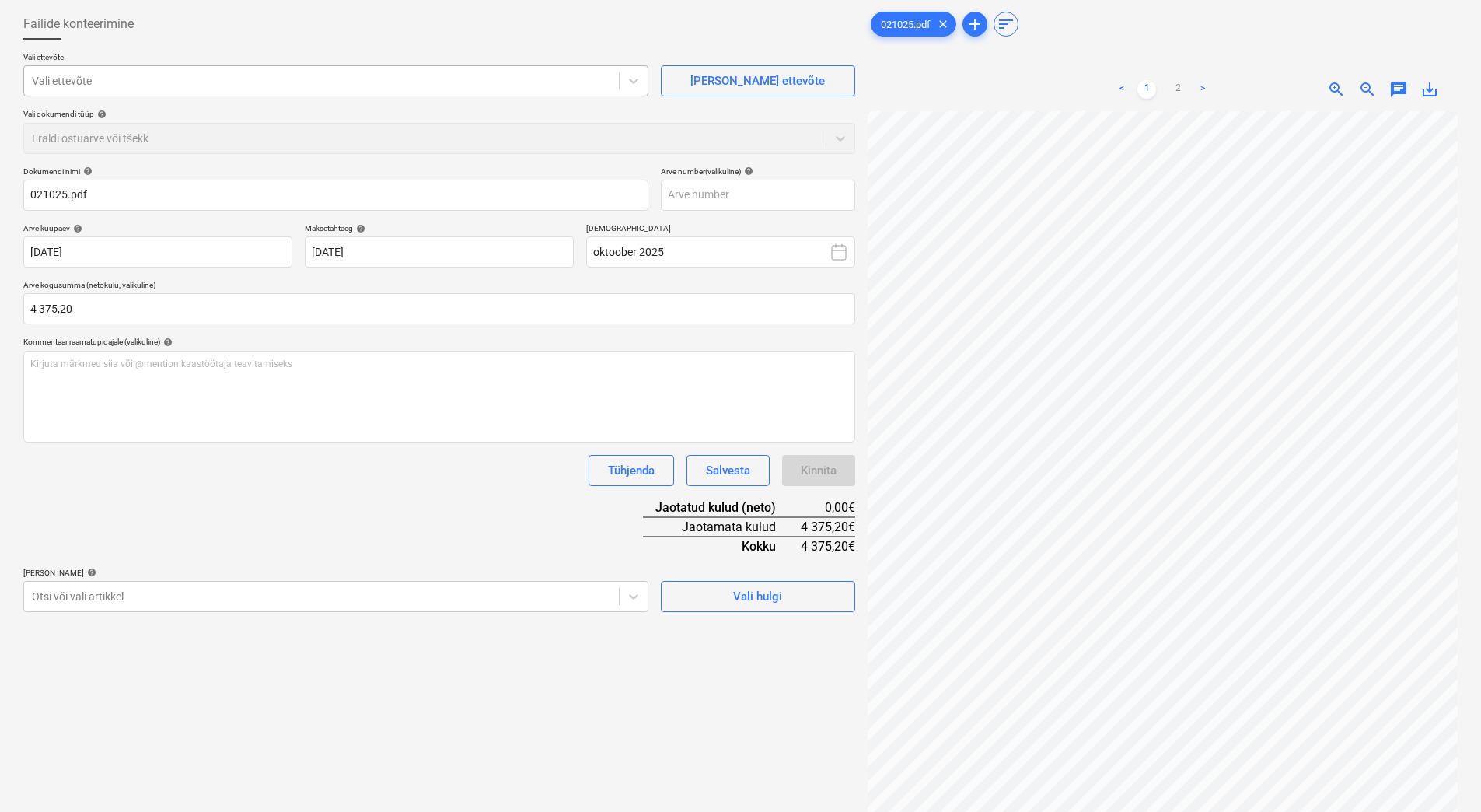
scroll to position [0, 0]
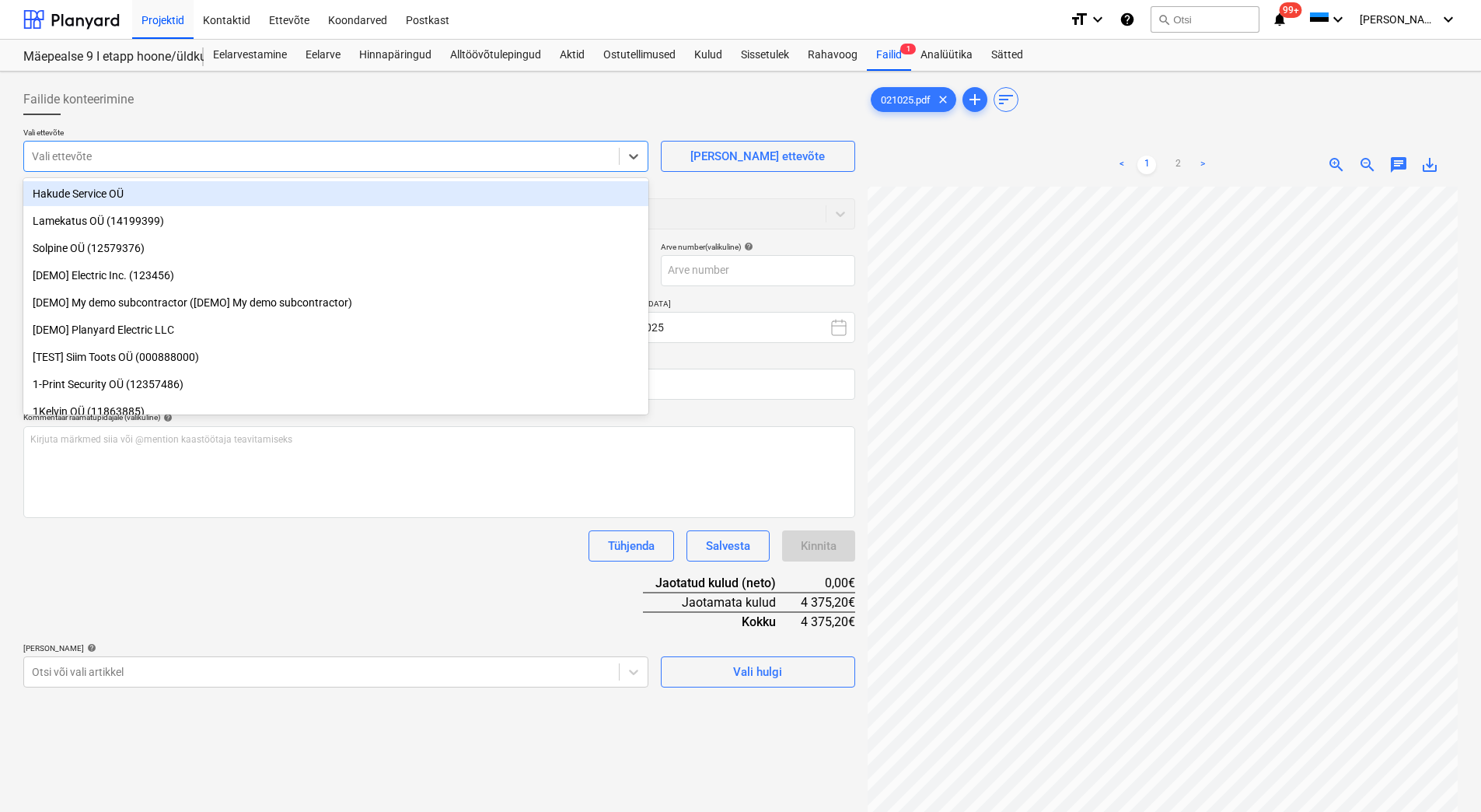
click at [58, 155] on div at bounding box center [321, 156] width 579 height 15
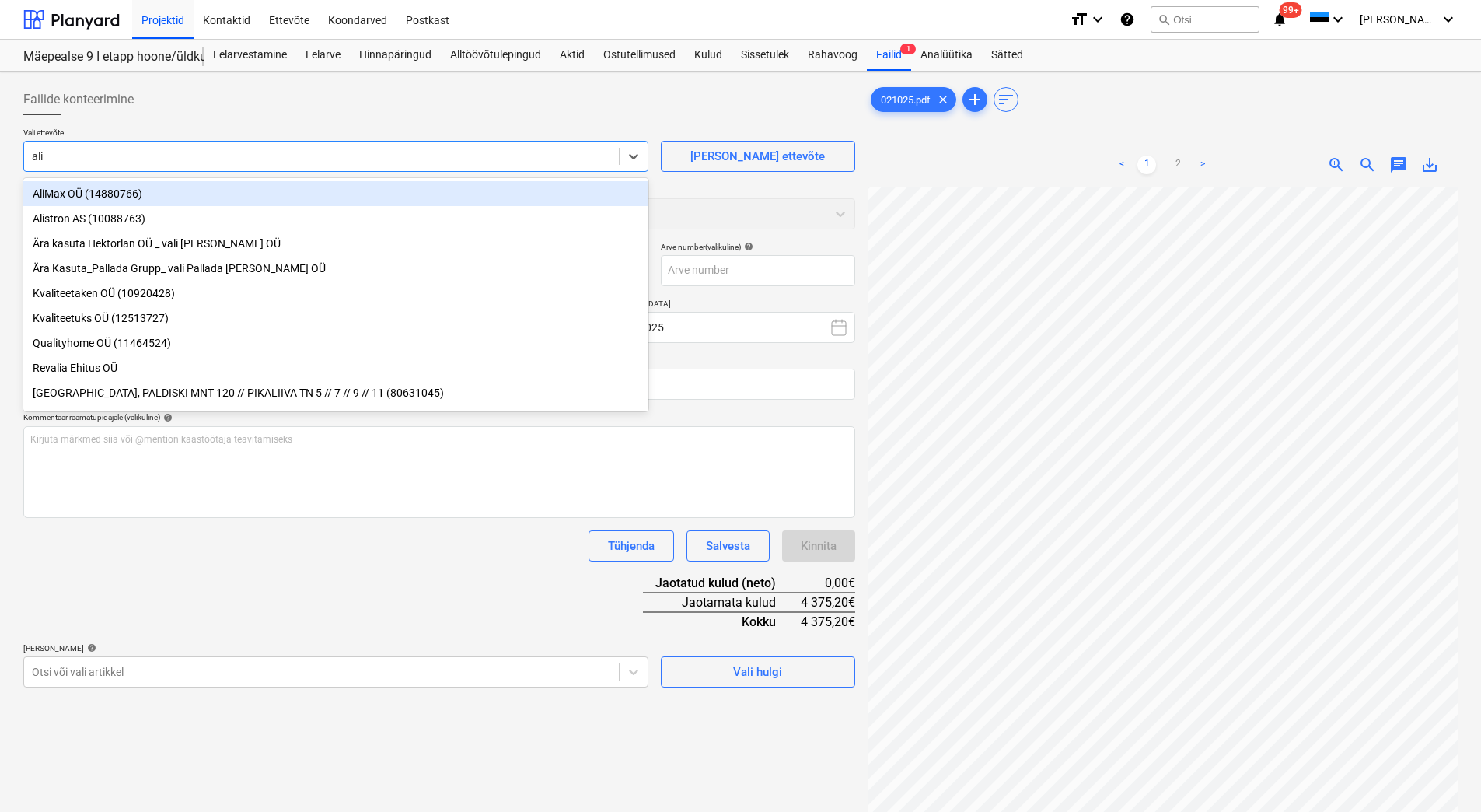
type input "alim"
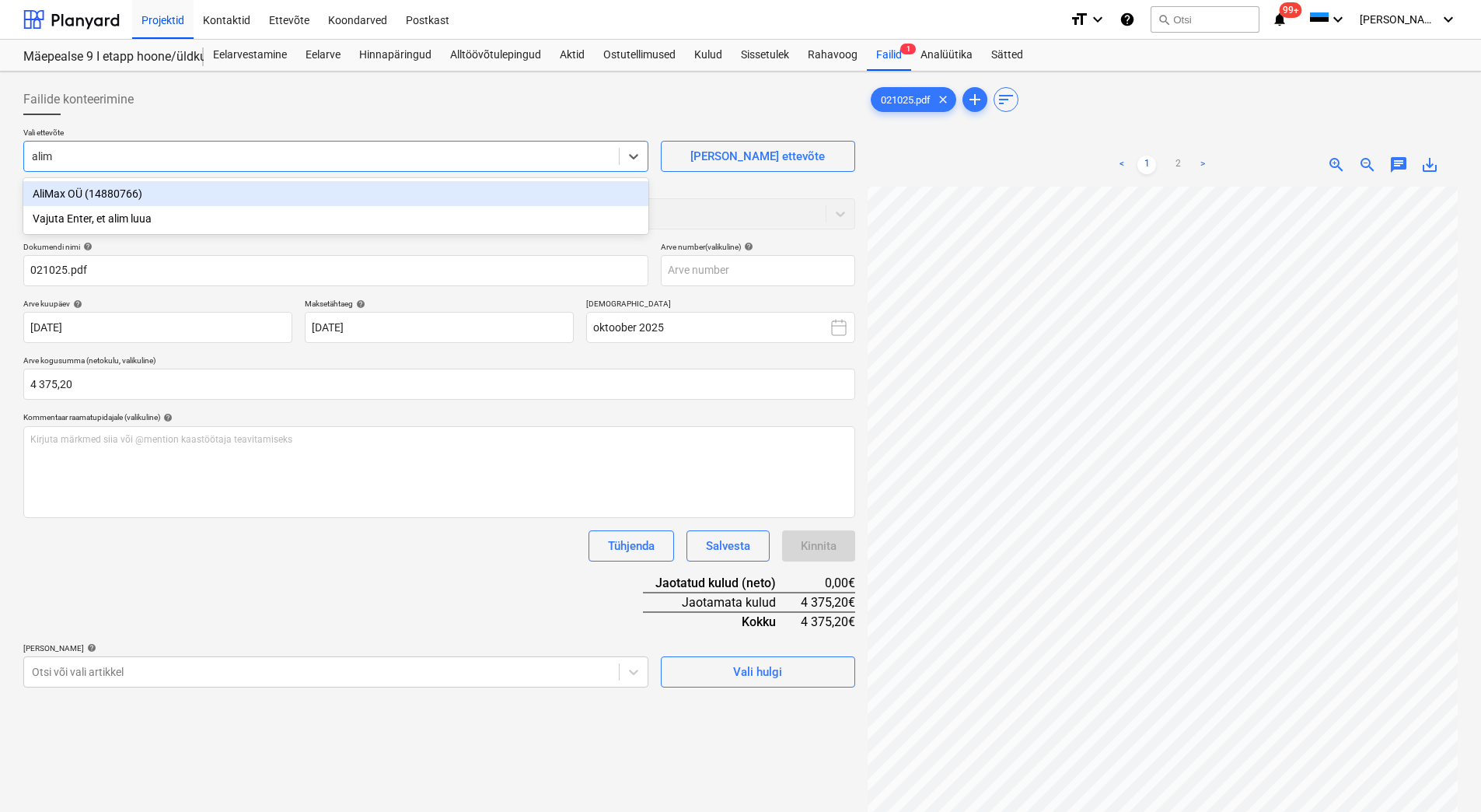
click at [65, 198] on div "AliMax OÜ (14880766)" at bounding box center [336, 194] width 625 height 25
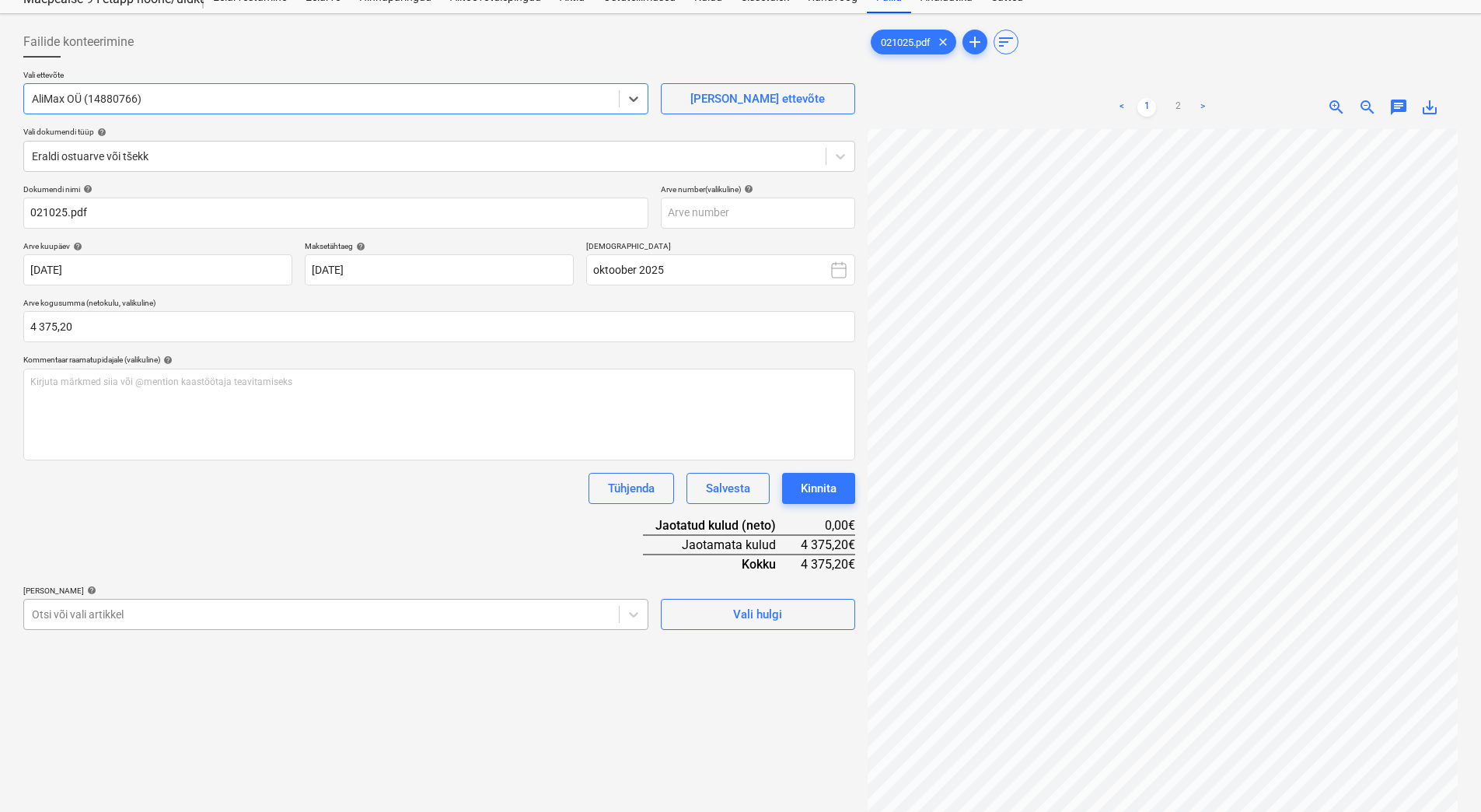
scroll to position [124, 0]
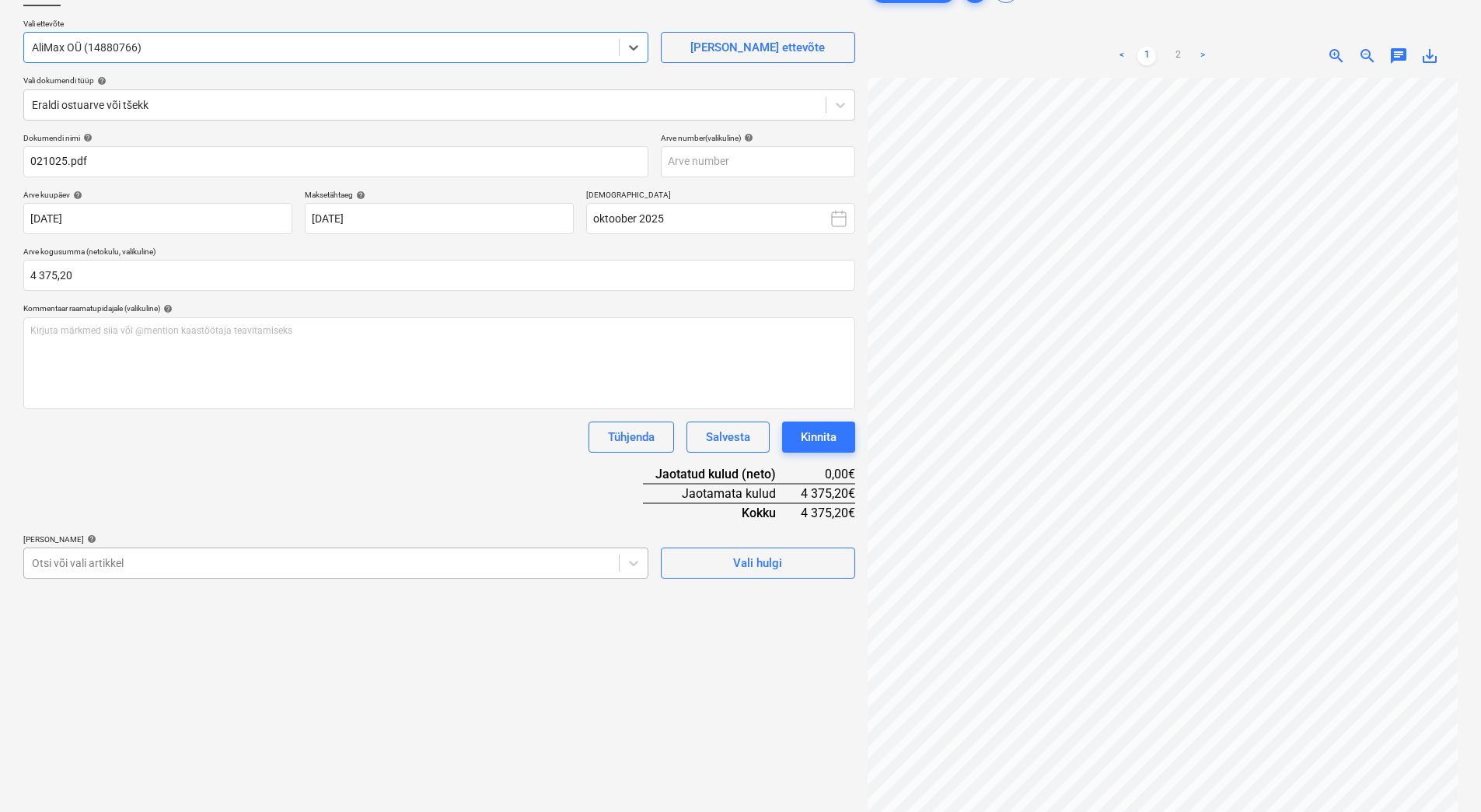
click at [203, 680] on body "Projektid Kontaktid Ettevõte Koondarved Postkast format_size keyboard_arrow_dow…" at bounding box center [740, 297] width 1481 height 812
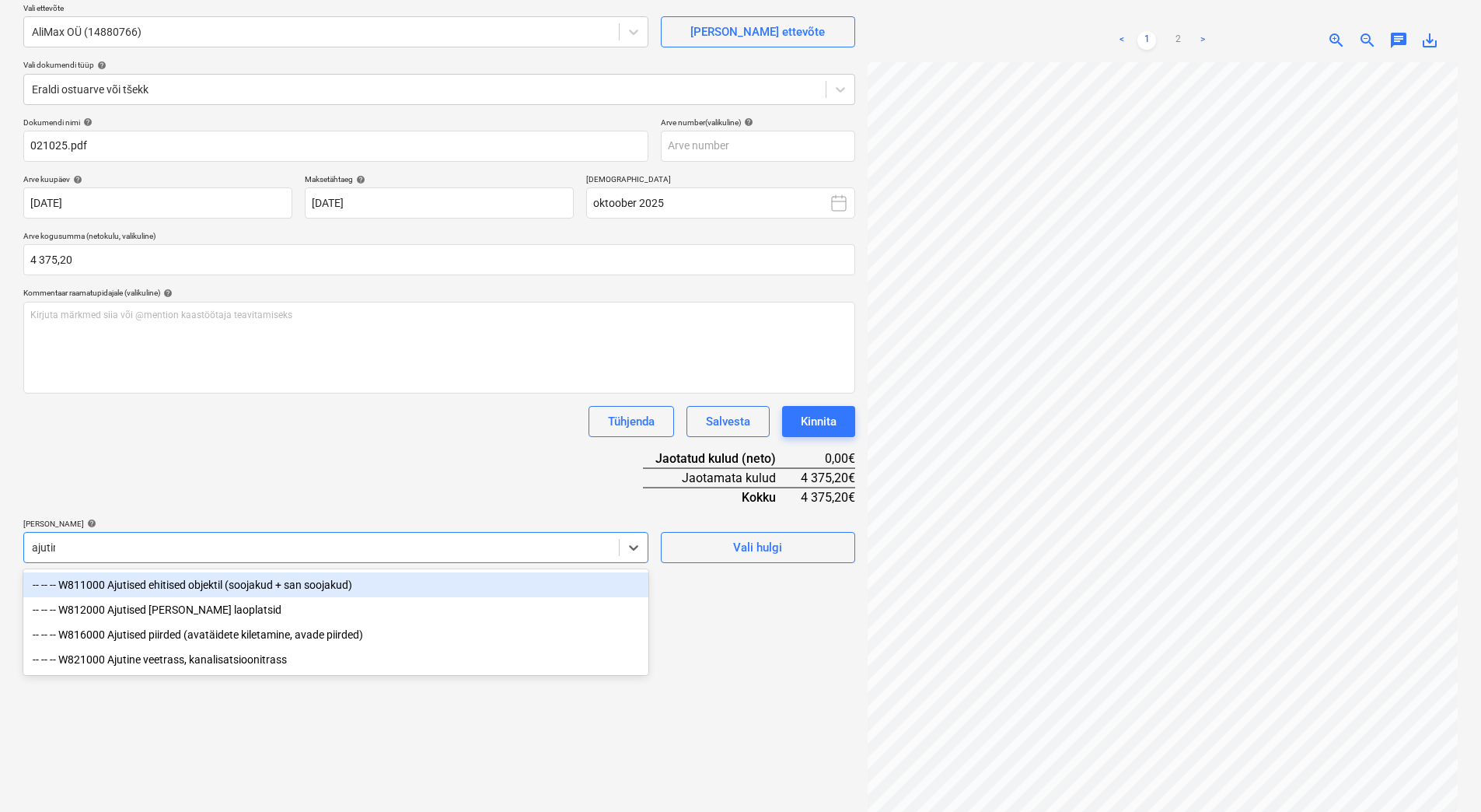
type input "ajutine"
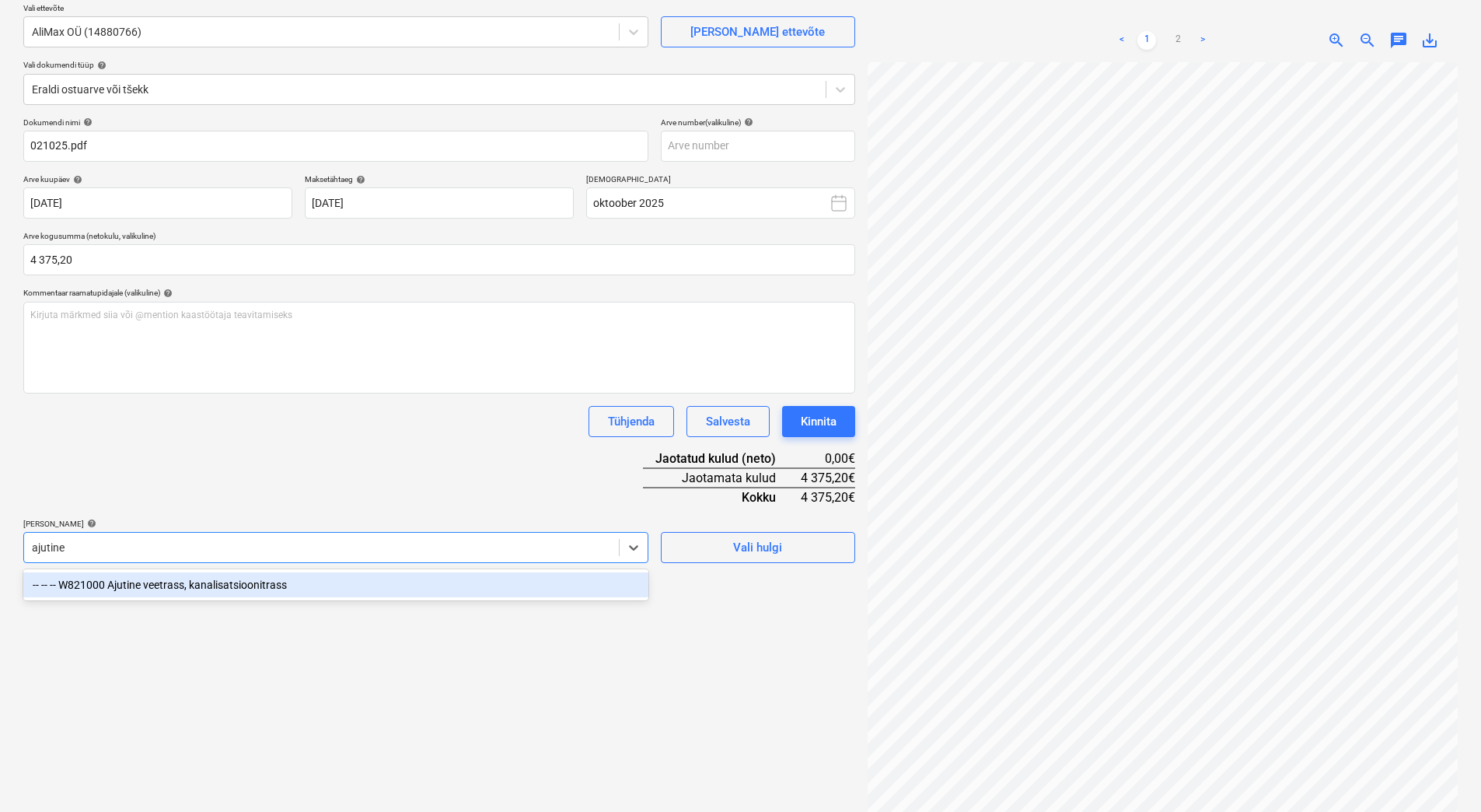
click at [216, 584] on div "-- -- -- W821000 Ajutine veetrass, kanalisatsioonitrass" at bounding box center [336, 584] width 625 height 25
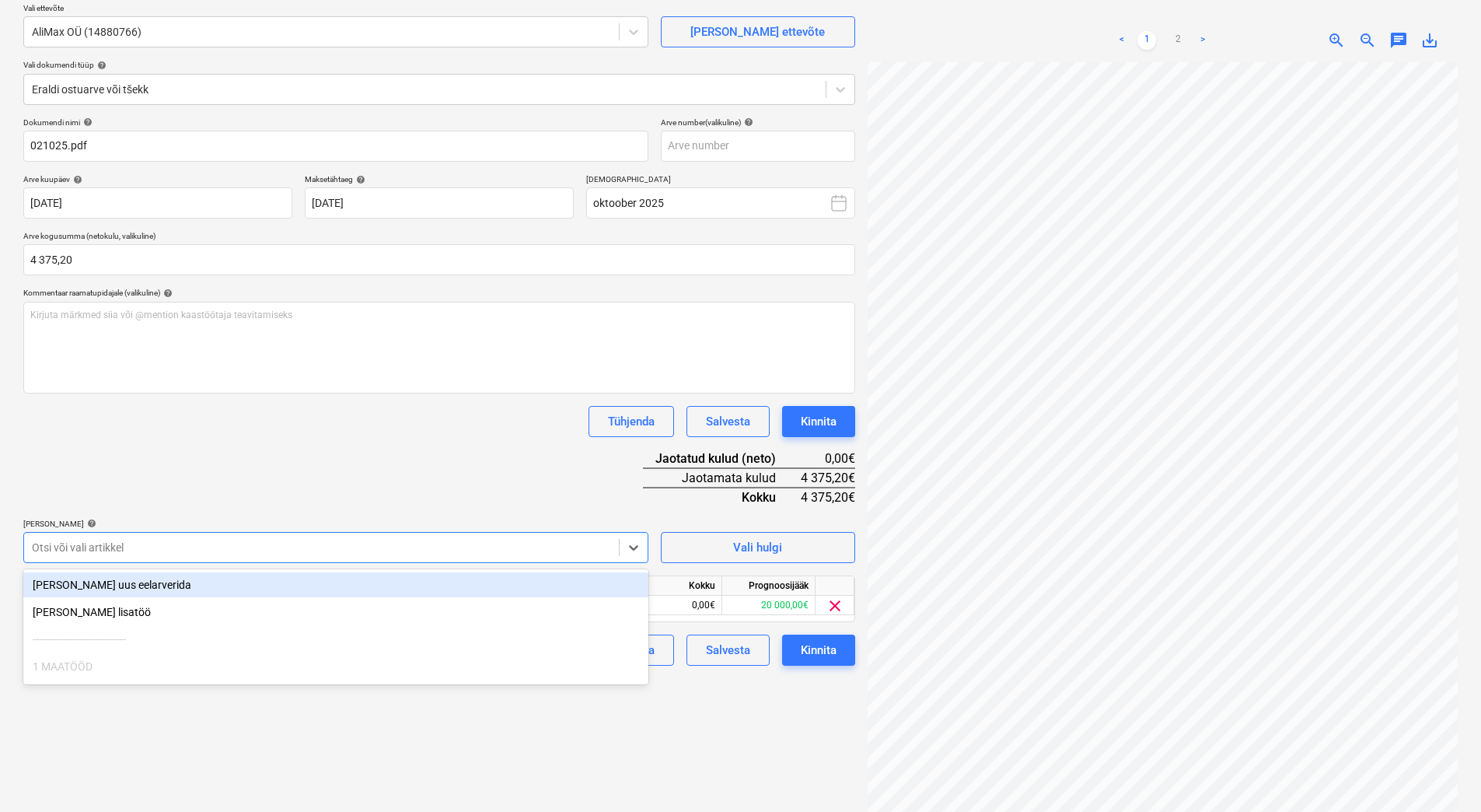
click at [293, 419] on div "Tühjenda Salvesta Kinnita" at bounding box center [439, 421] width 832 height 31
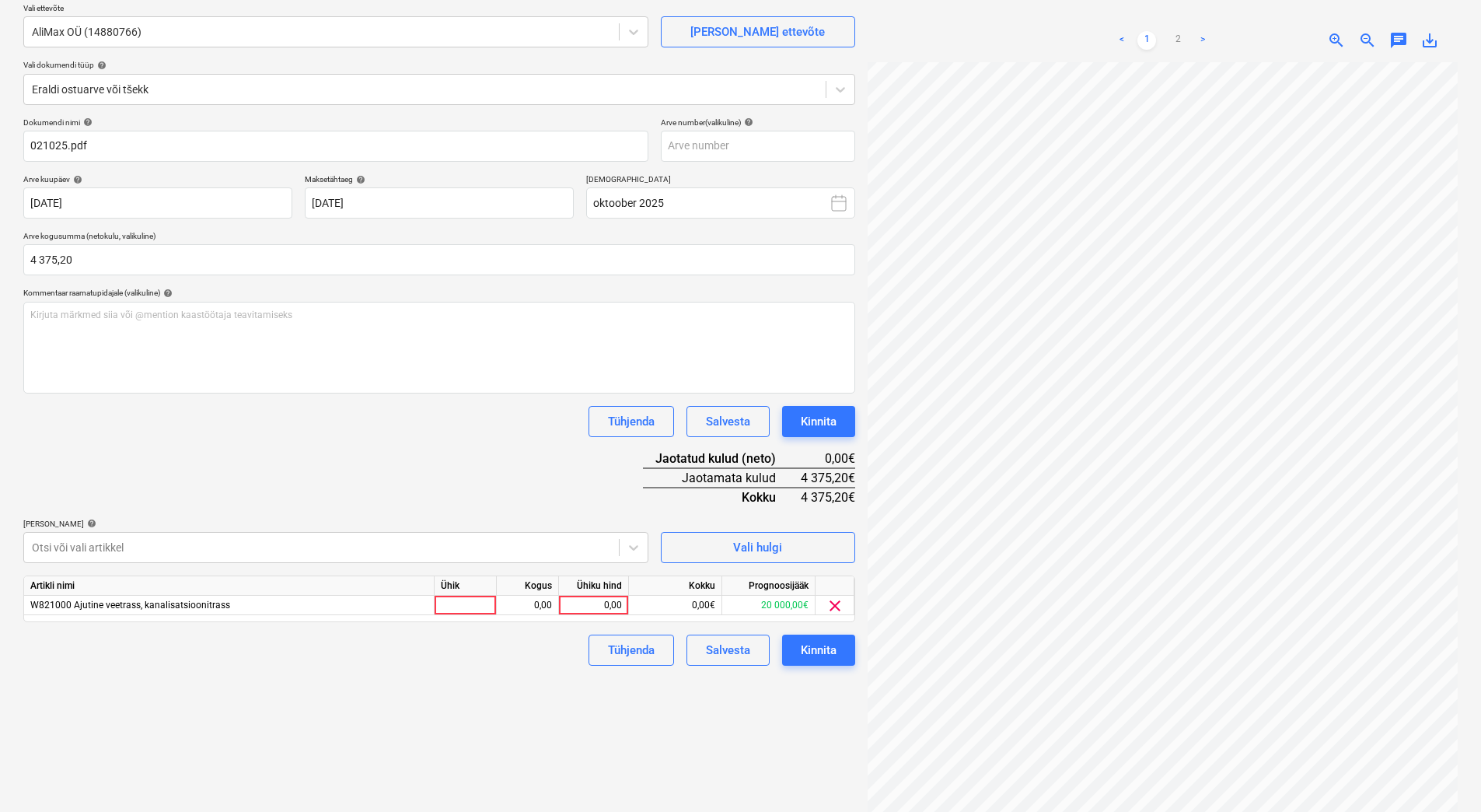
scroll to position [201, 85]
click at [128, 552] on div at bounding box center [321, 547] width 579 height 15
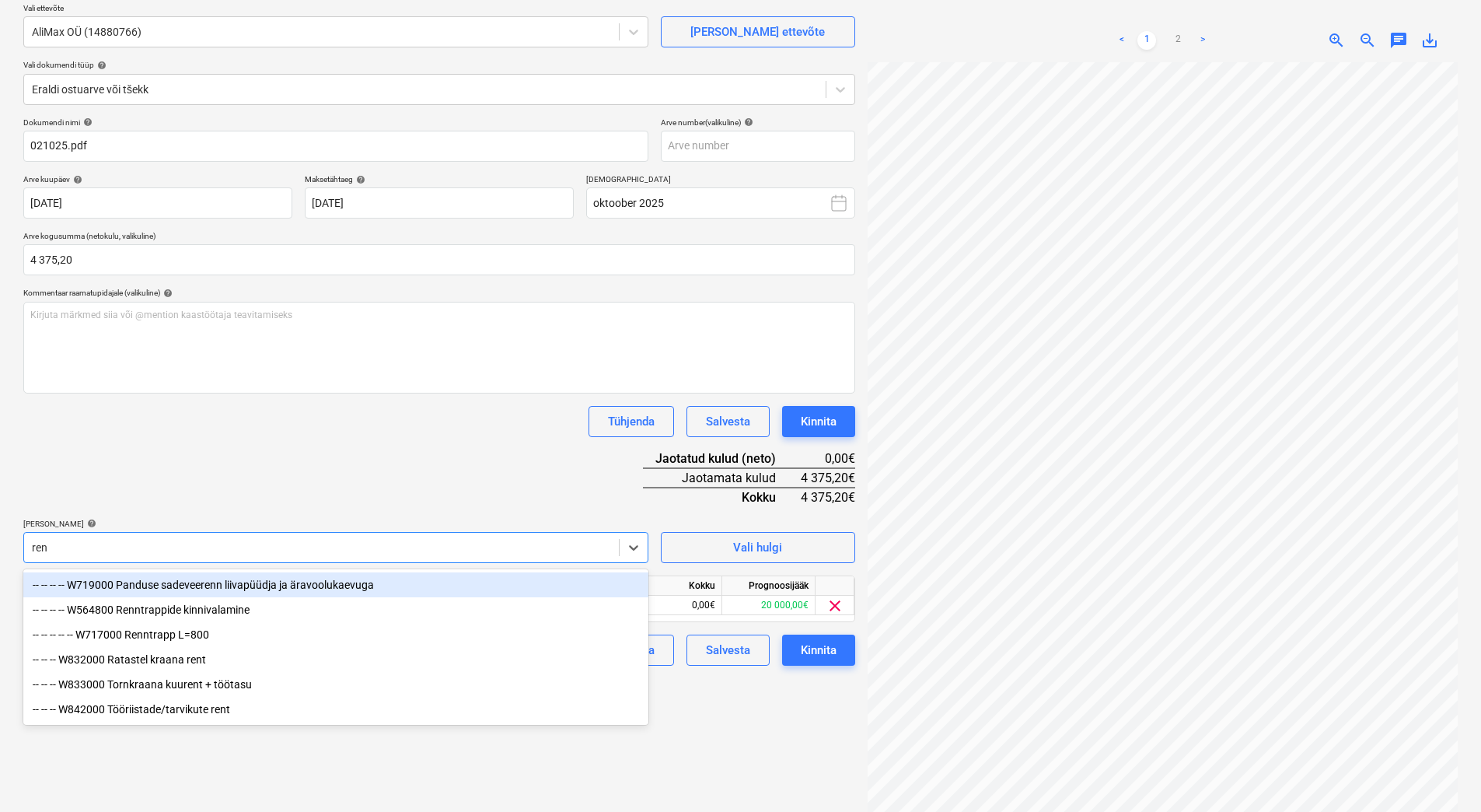
type input "rent"
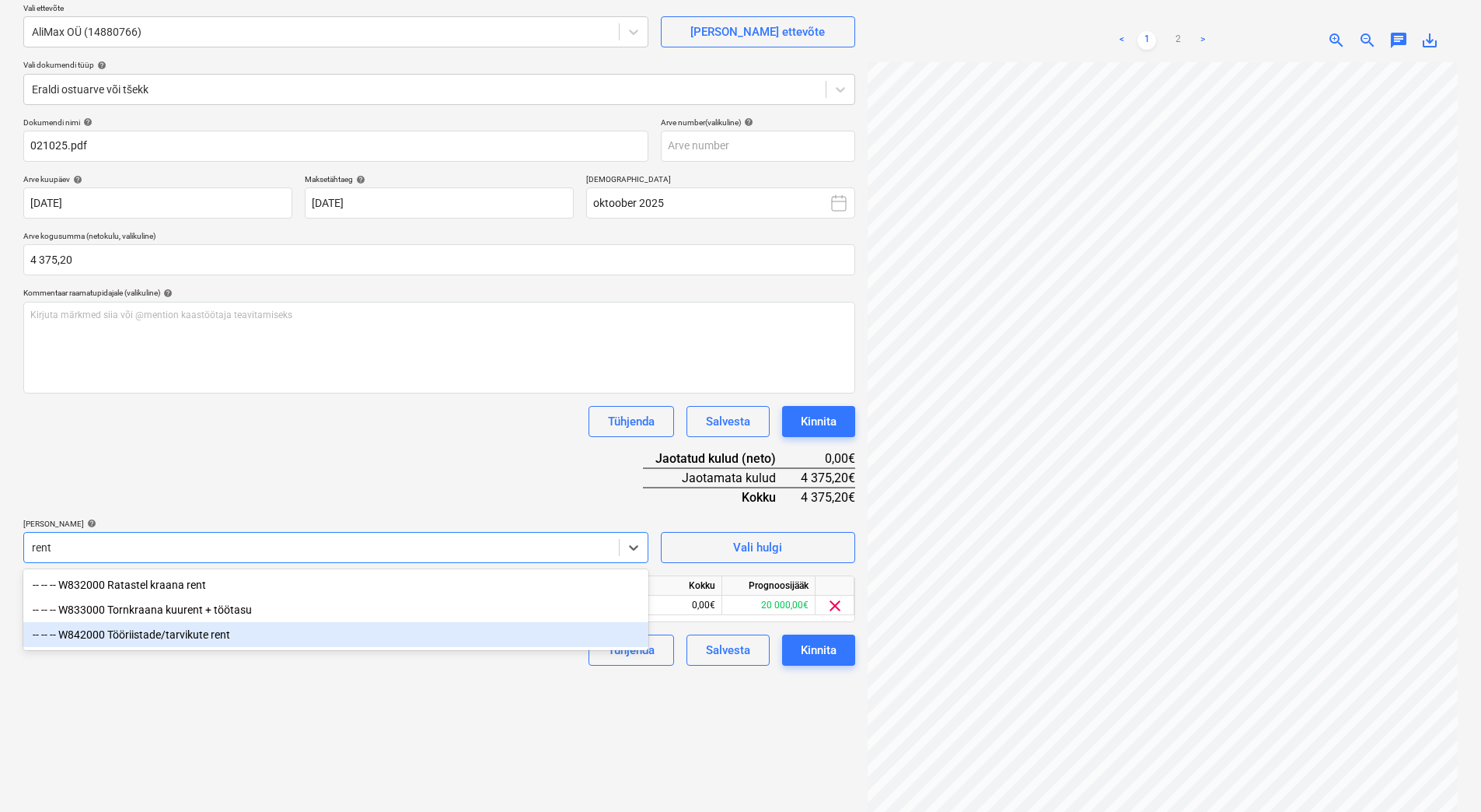
click at [159, 636] on div "-- -- -- W842000 Tööriistade/tarvikute rent" at bounding box center [336, 634] width 625 height 25
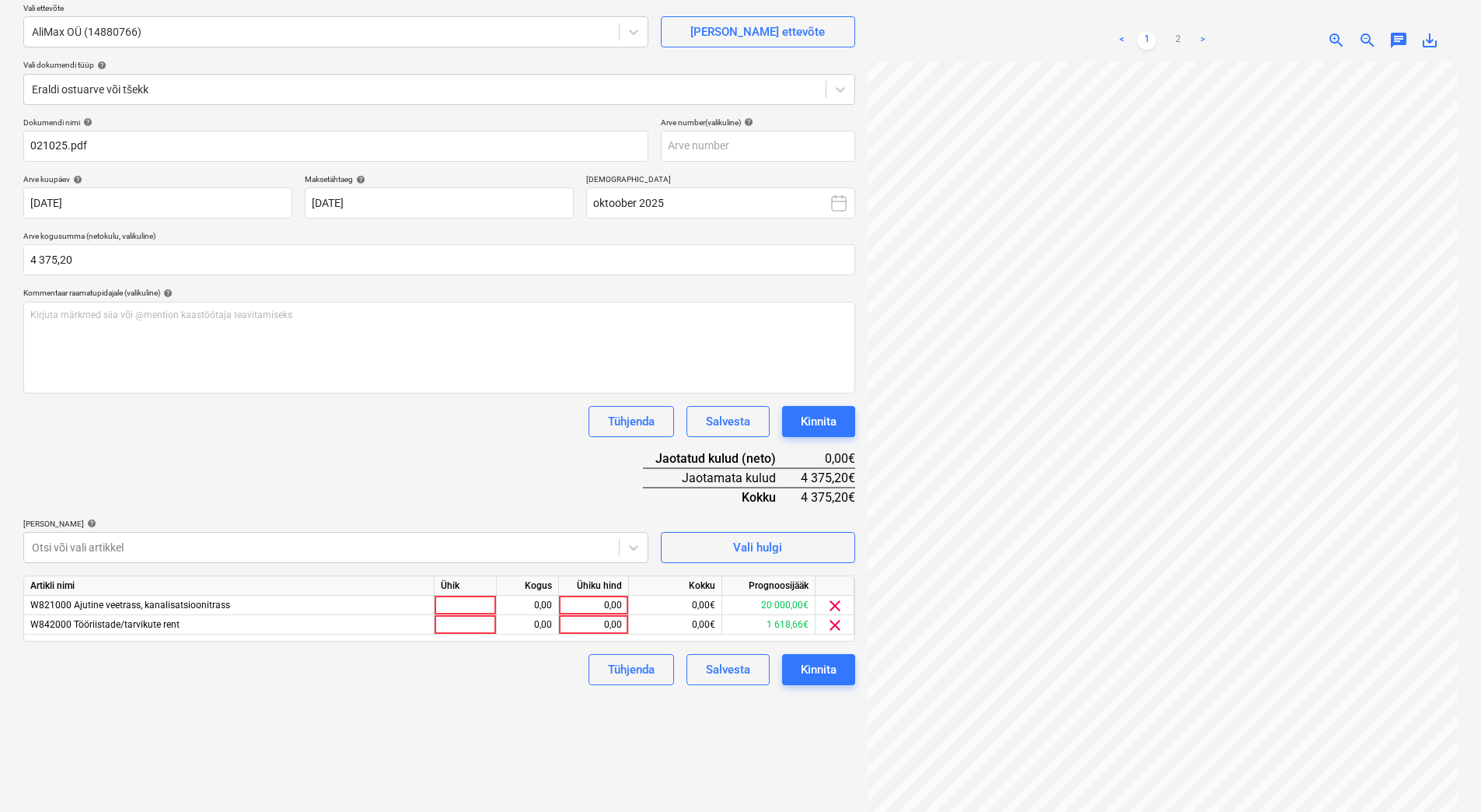
click at [211, 488] on div "Dokumendi nimi help 021025.pdf Arve number (valikuline) help Arve kuupäev help …" at bounding box center [439, 401] width 832 height 568
click at [587, 622] on div "0,00" at bounding box center [594, 625] width 57 height 20
type input "950"
click at [472, 489] on div "Dokumendi nimi help 021025.pdf Arve number (valikuline) help Arve kuupäev help …" at bounding box center [439, 401] width 832 height 568
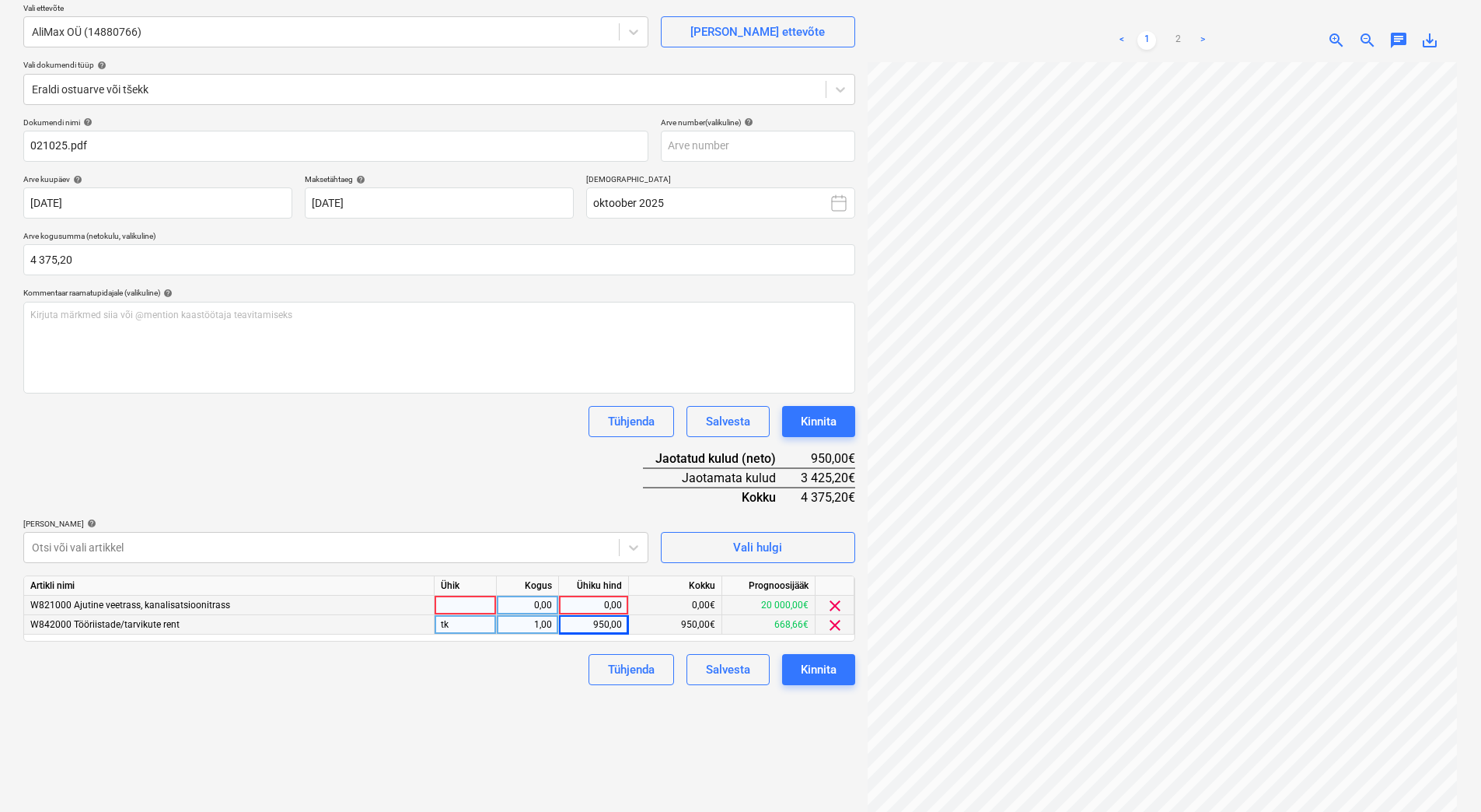
click at [598, 605] on div "0,00" at bounding box center [594, 605] width 57 height 20
type input "3425,20"
click at [488, 675] on div "Tühjenda Salvesta Kinnita" at bounding box center [439, 670] width 832 height 31
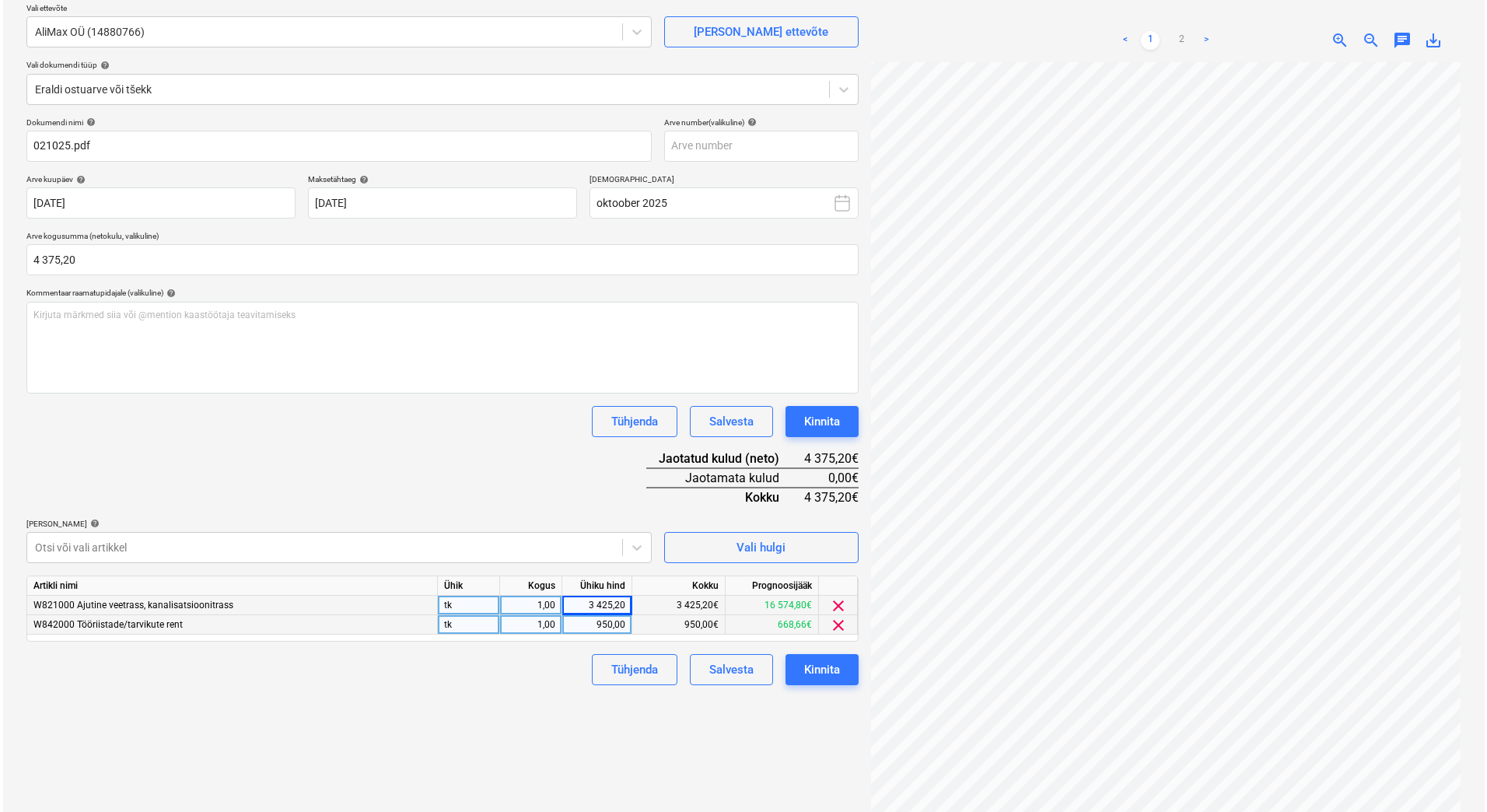
scroll to position [0, 112]
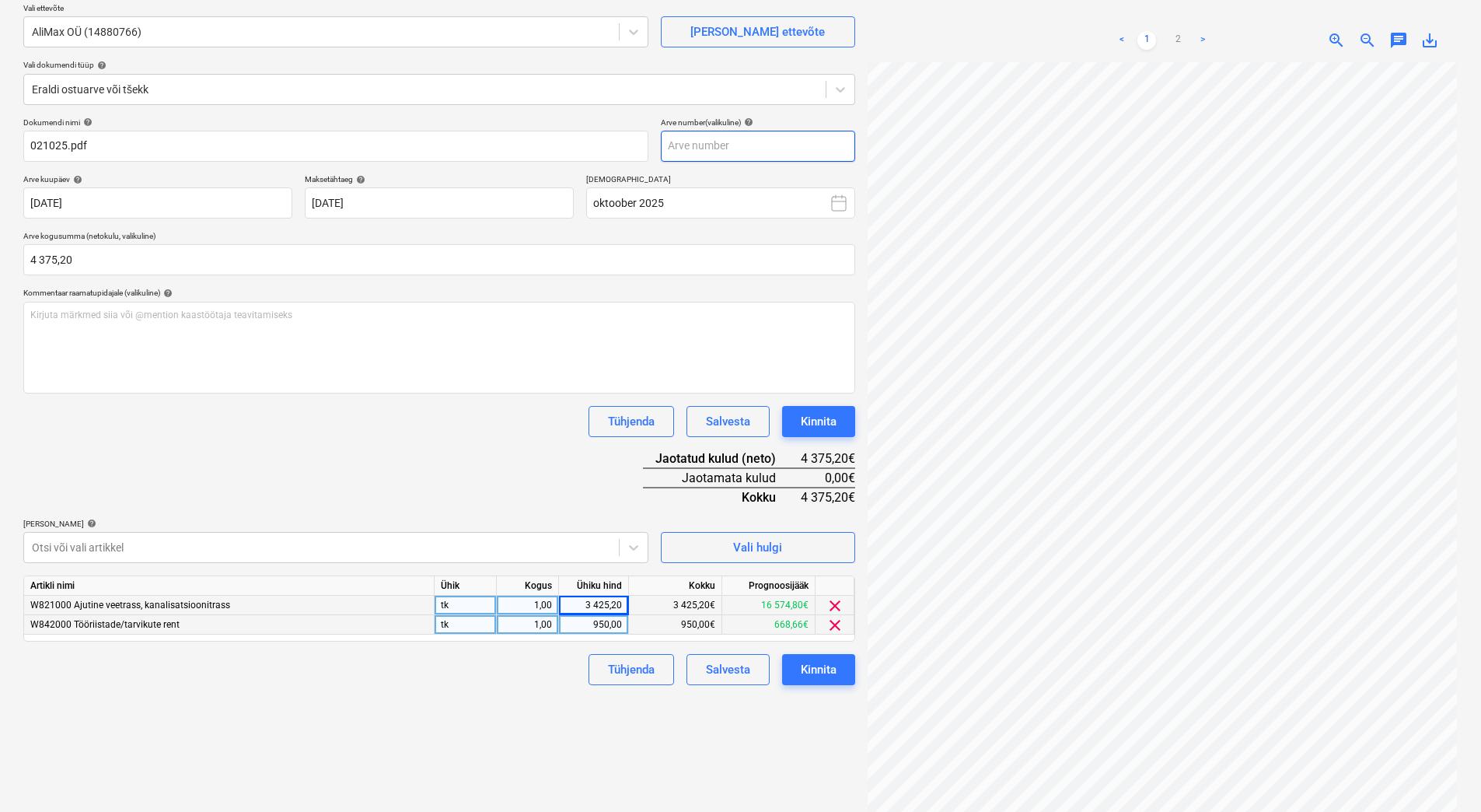
click at [761, 140] on input "text" at bounding box center [758, 146] width 194 height 31
type input "021025"
click at [503, 482] on div "Dokumendi nimi help 021025.pdf Arve number (valikuline) help 021025 Arve kuupäe…" at bounding box center [439, 401] width 832 height 568
click at [822, 669] on div "Kinnita" at bounding box center [819, 669] width 36 height 20
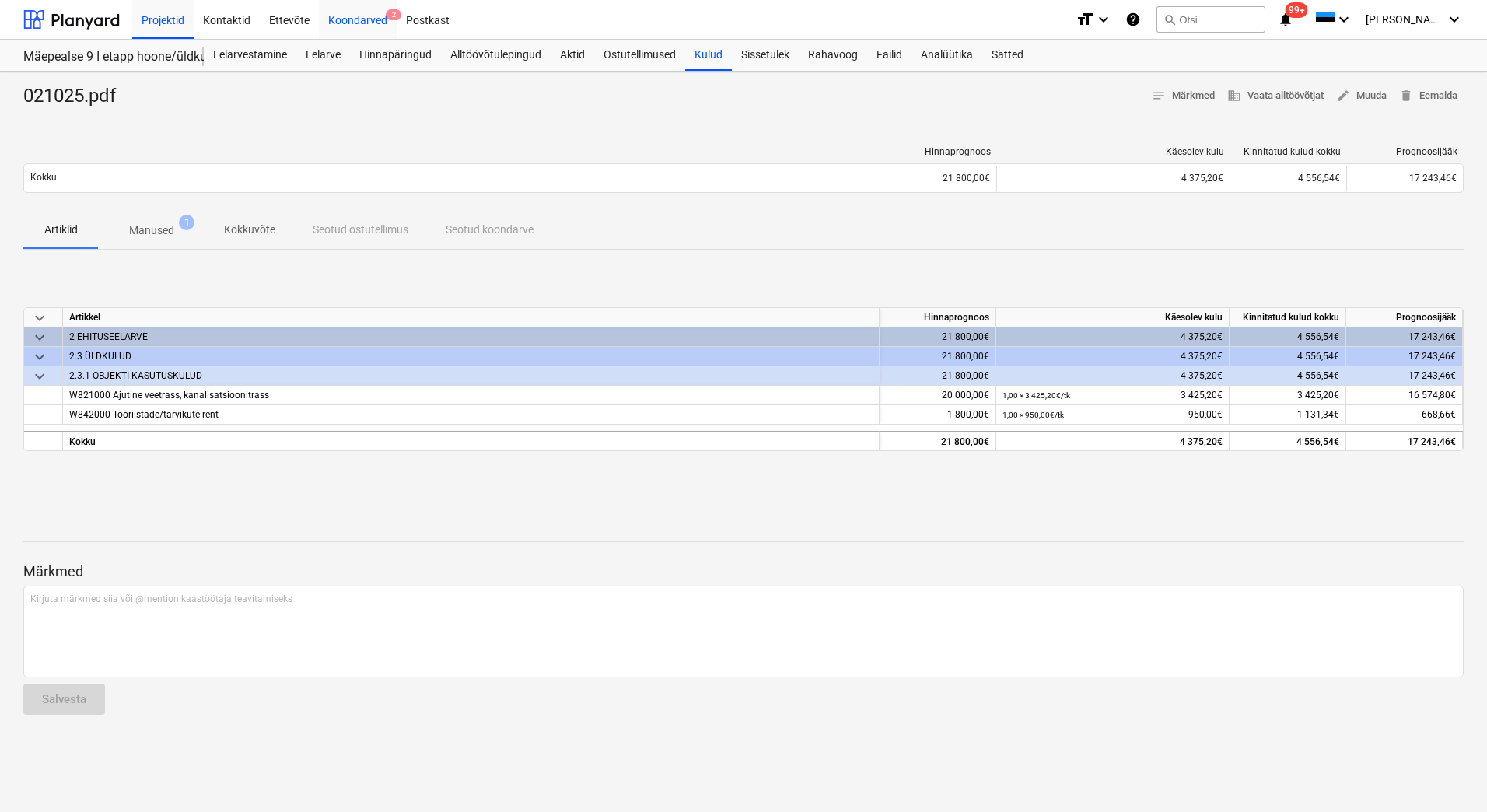
click at [336, 25] on div "Koondarved 2" at bounding box center [358, 19] width 78 height 40
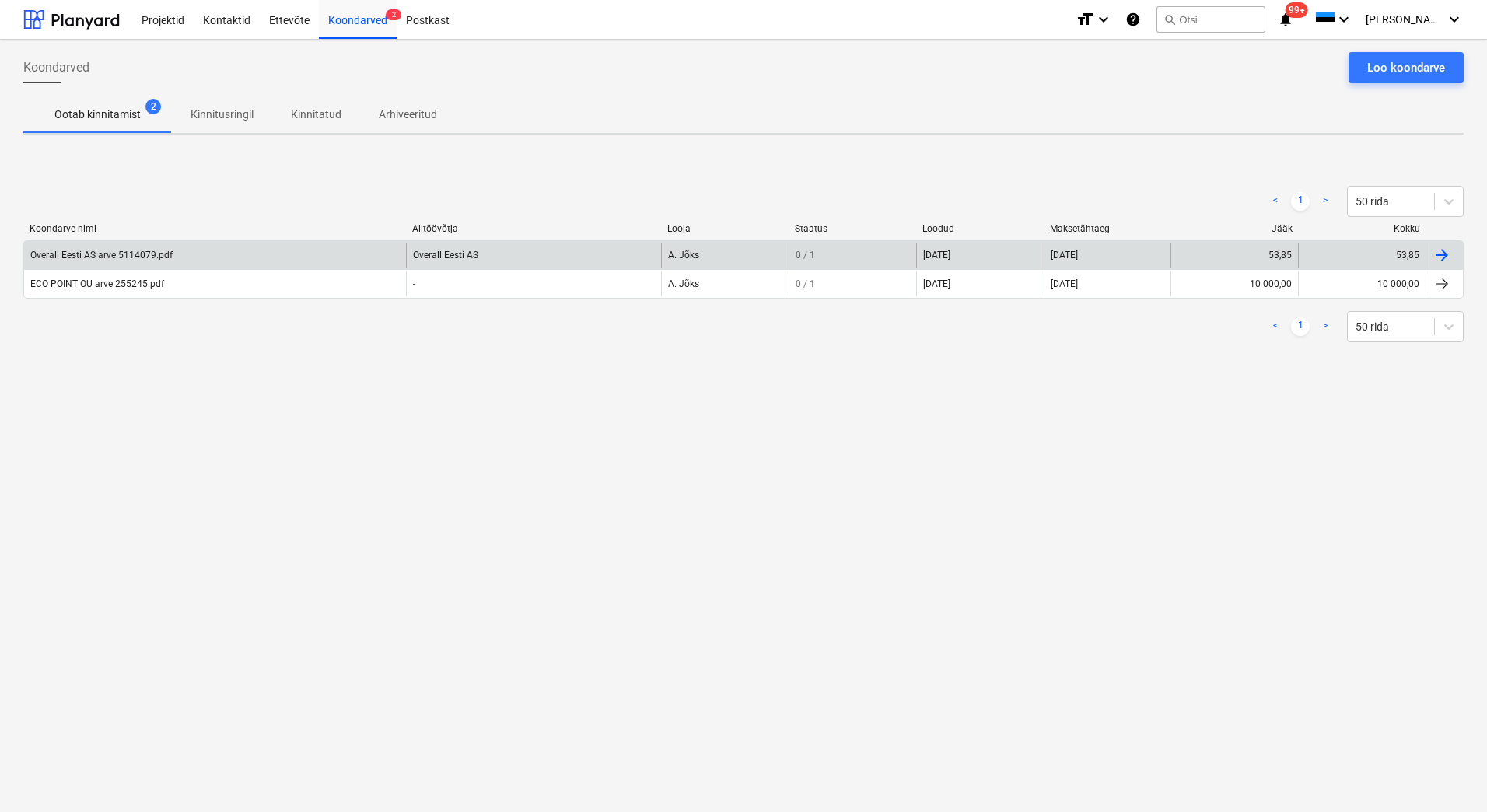
click at [76, 259] on div "Overall Eesti AS arve 5114079.pdf" at bounding box center [101, 255] width 142 height 11
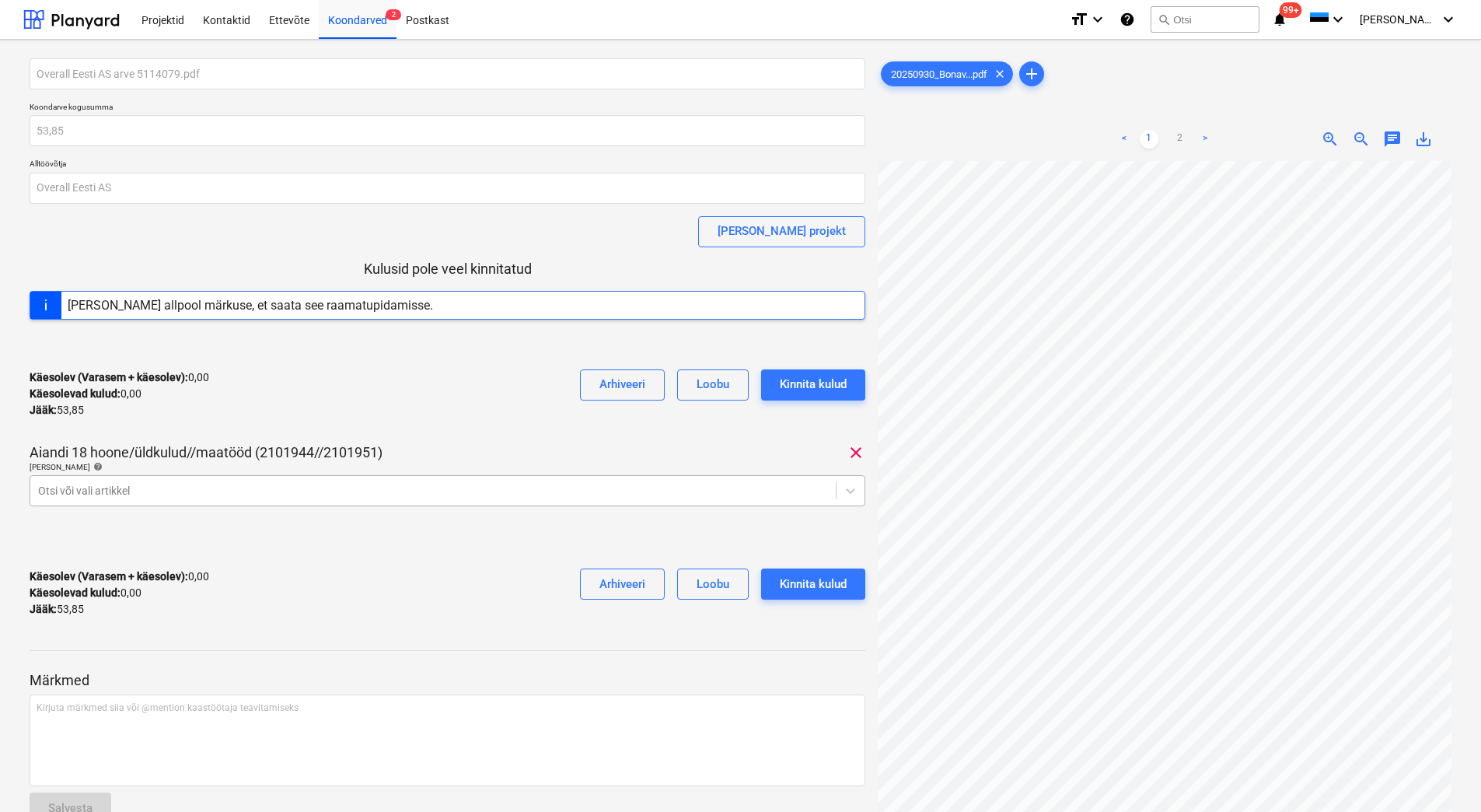
click at [91, 492] on div at bounding box center [433, 490] width 790 height 15
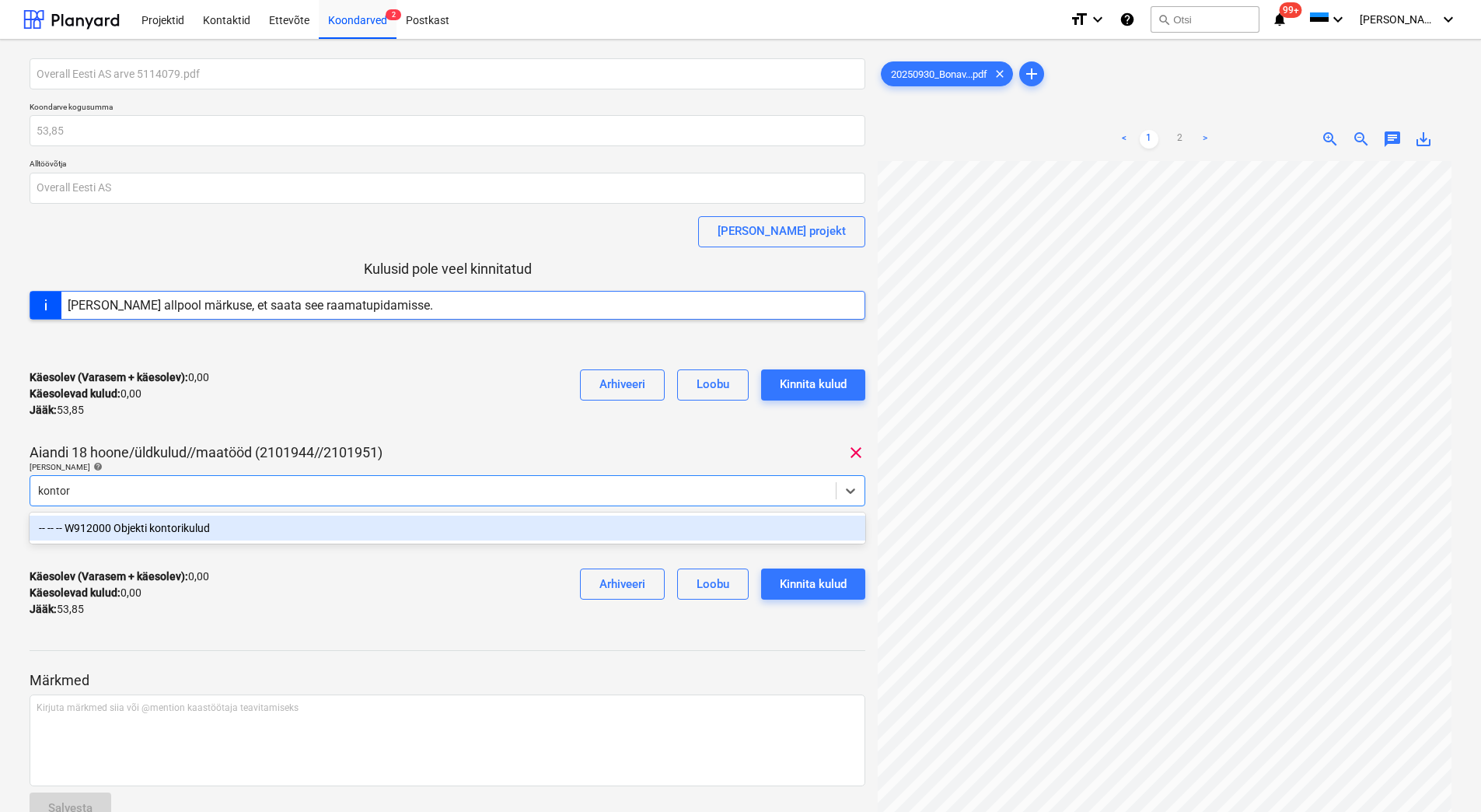
type input "kontori"
click at [151, 520] on div "-- -- -- W912000 Objekti kontorikulud" at bounding box center [447, 528] width 836 height 25
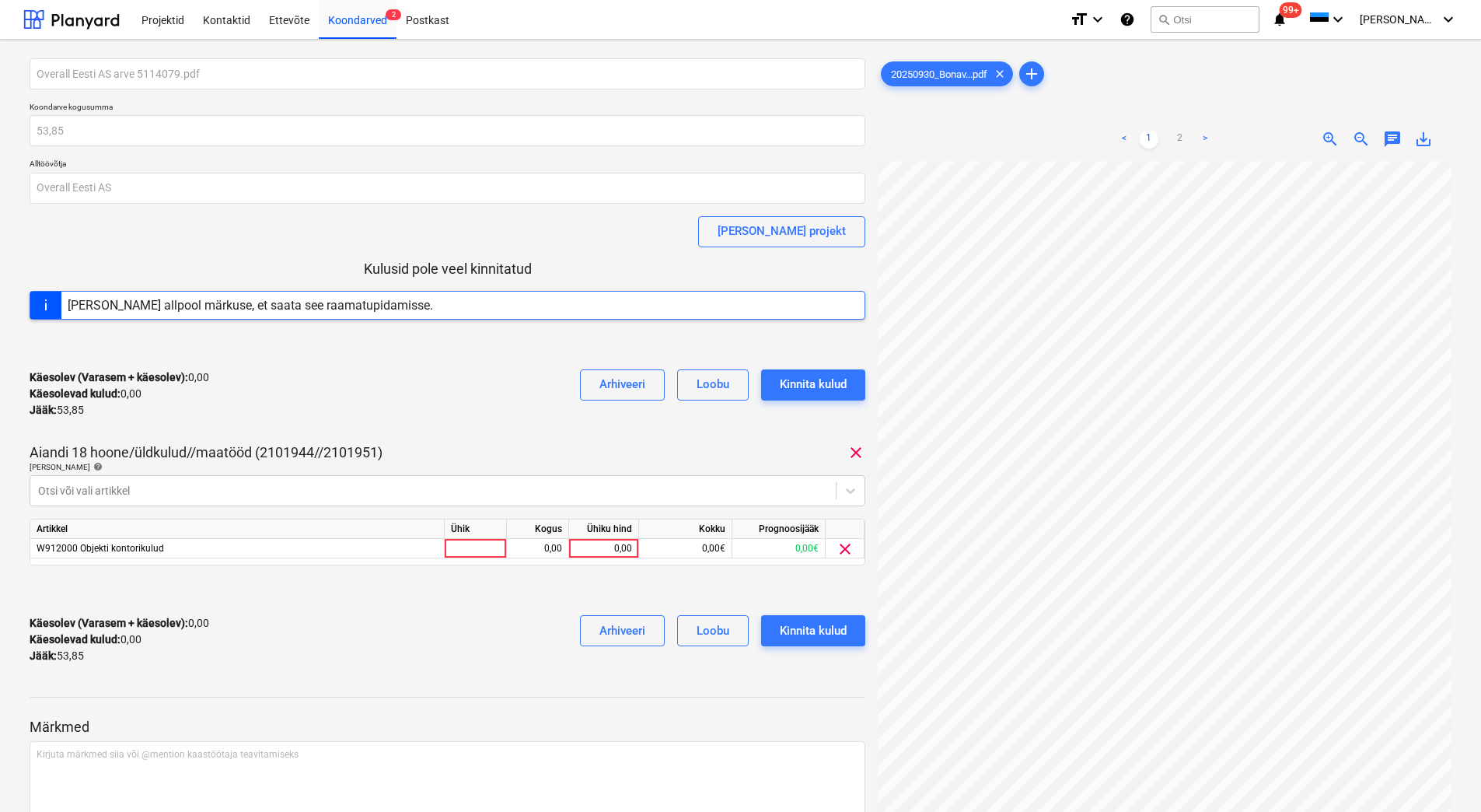
click at [220, 419] on div "Käesolev (Varasem + käesolev) : 0,00 Käesolevad kulud : 0,00 Jääk : 53,85 Arhiv…" at bounding box center [447, 394] width 836 height 74
click at [596, 547] on div "0,00" at bounding box center [604, 548] width 57 height 20
type input "53,85"
click at [534, 594] on div at bounding box center [447, 590] width 836 height 25
click at [828, 628] on div "Kinnita kulud" at bounding box center [813, 631] width 67 height 20
